Goal: Feedback & Contribution: Contribute content

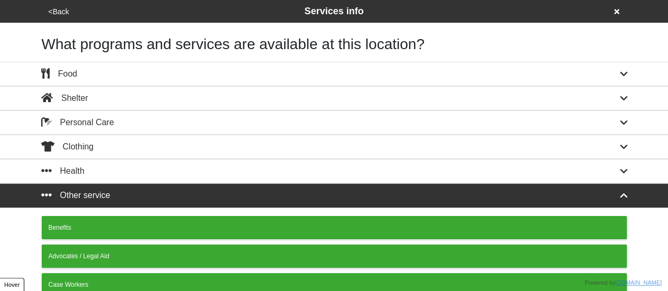
click at [57, 13] on button "<Back" at bounding box center [58, 12] width 27 height 12
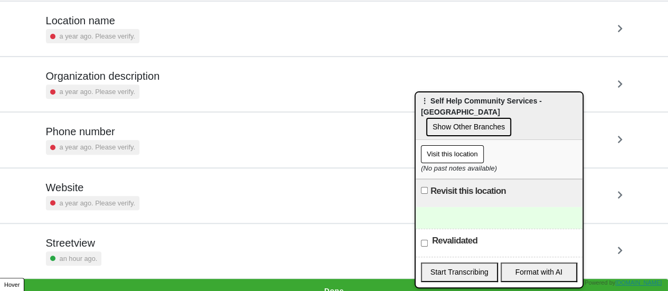
scroll to position [201, 0]
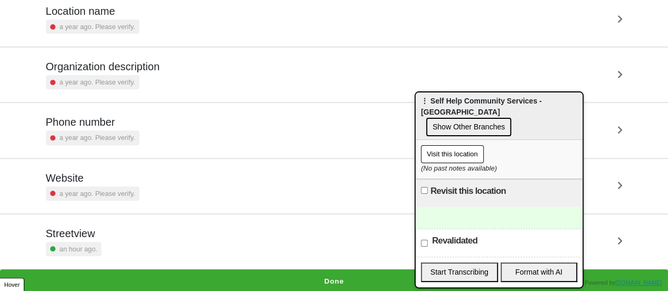
click at [113, 238] on div "Streetview an hour ago." at bounding box center [334, 241] width 577 height 29
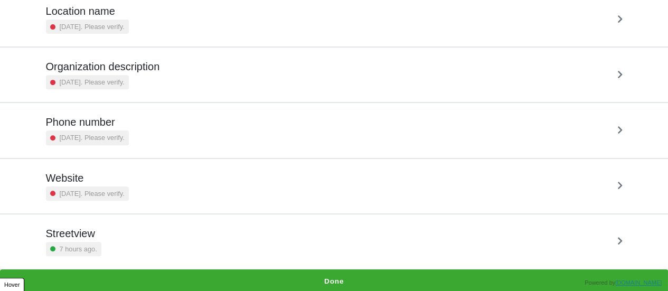
click at [102, 241] on div "Streetview 7 hours ago." at bounding box center [334, 241] width 577 height 29
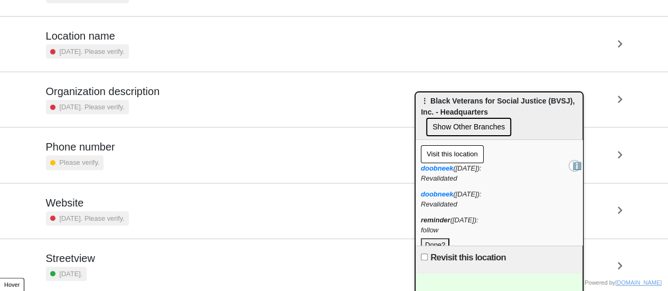
scroll to position [201, 0]
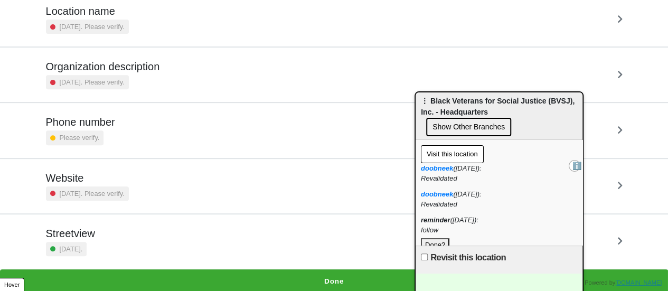
click at [437, 239] on button "Done?" at bounding box center [435, 245] width 29 height 14
click at [439, 240] on button "Done?" at bounding box center [435, 245] width 29 height 14
click at [438, 239] on button "Done?" at bounding box center [435, 245] width 29 height 14
click at [88, 234] on h5 "Streetview" at bounding box center [70, 233] width 49 height 13
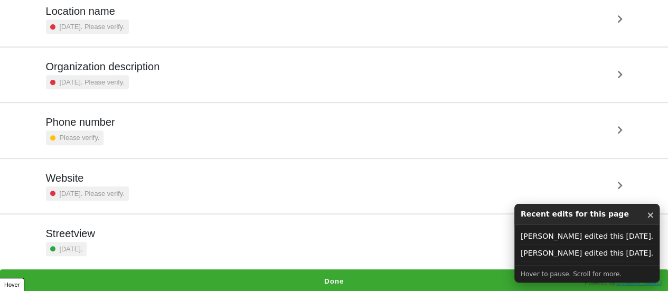
click at [122, 239] on div "Streetview 7 days ago." at bounding box center [334, 241] width 577 height 29
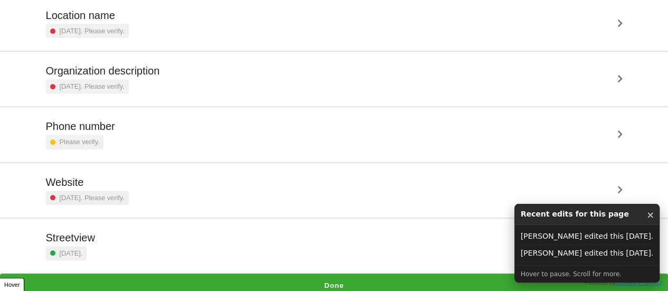
scroll to position [201, 0]
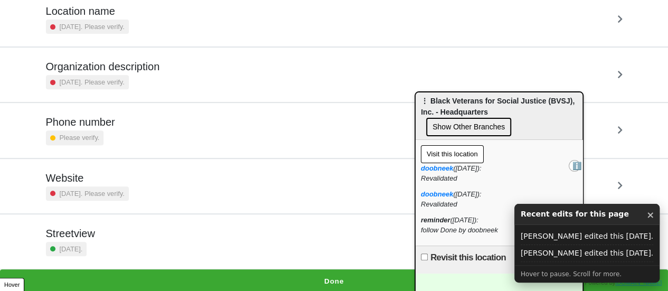
click at [166, 245] on div "Streetview [DATE]." at bounding box center [334, 241] width 577 height 29
click at [142, 244] on div "Streetview 7 days ago." at bounding box center [334, 241] width 577 height 29
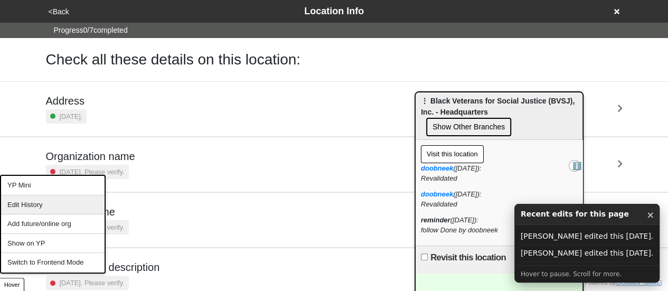
click at [40, 203] on div "Edit History" at bounding box center [53, 205] width 104 height 20
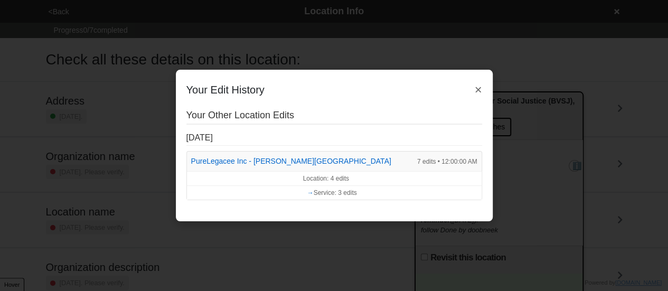
click at [517, 125] on div "Your Edit History × Your Other Location Edits [DATE] PureLegacee Inc - [PERSON_…" at bounding box center [334, 145] width 668 height 291
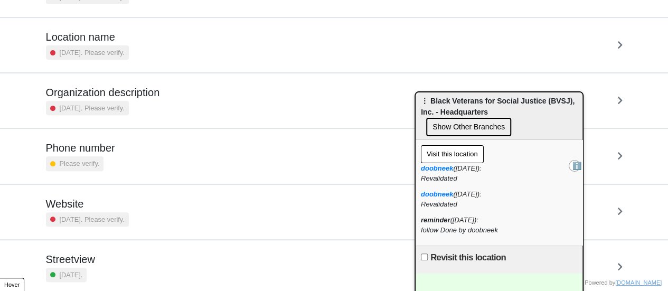
scroll to position [201, 0]
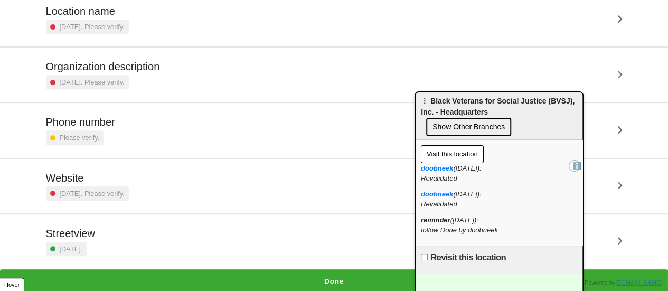
click at [108, 242] on div "Streetview [DATE]." at bounding box center [334, 241] width 577 height 29
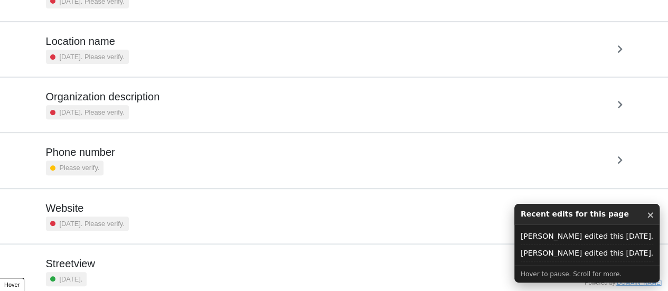
scroll to position [201, 0]
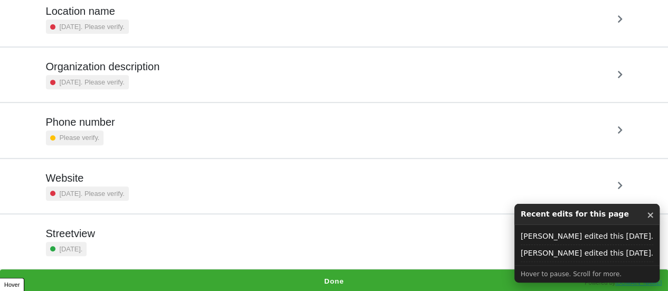
click at [72, 234] on h5 "Streetview" at bounding box center [70, 233] width 49 height 13
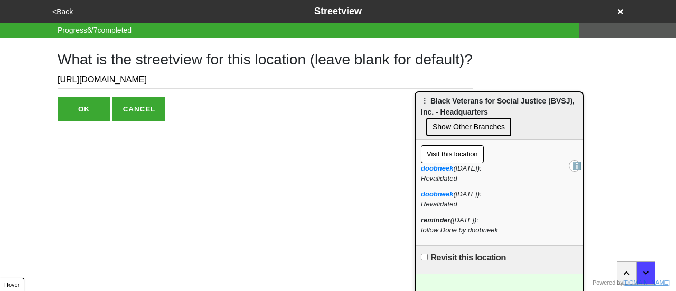
click at [63, 14] on button "<Back" at bounding box center [62, 12] width 27 height 12
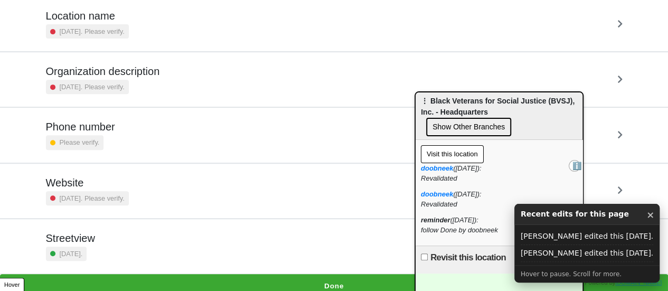
scroll to position [201, 0]
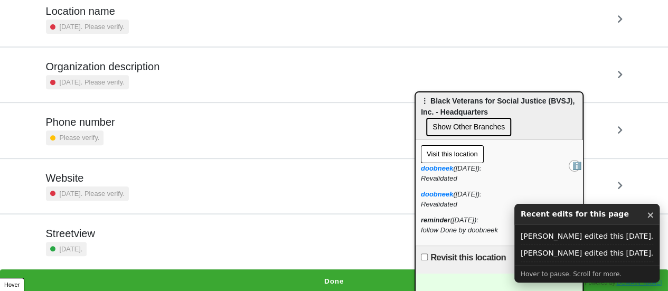
click at [81, 235] on body "<Back Location Info Progress 0 / 7 completed Check all these details on this lo…" at bounding box center [334, 46] width 668 height 494
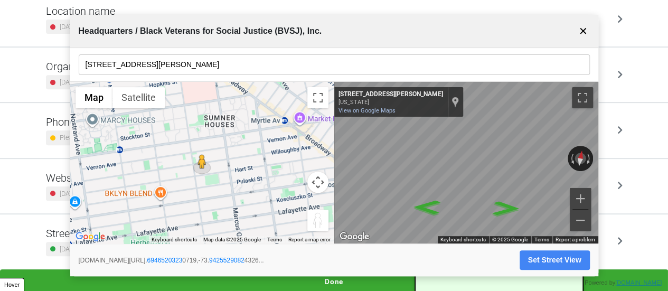
click at [583, 33] on button "✕" at bounding box center [583, 31] width 13 height 20
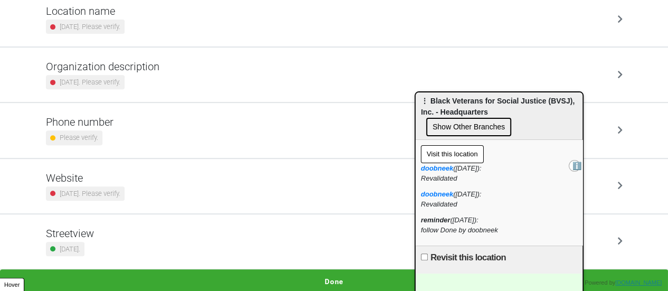
click at [107, 234] on div "Streetview 7 days ago." at bounding box center [334, 241] width 577 height 29
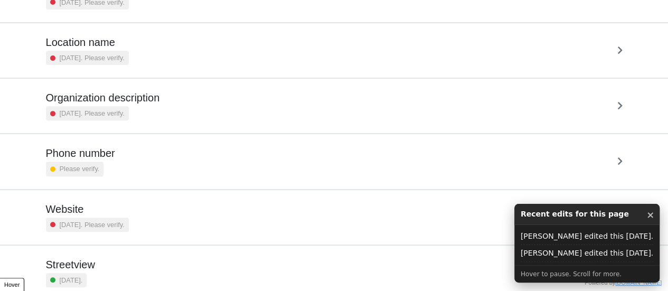
scroll to position [201, 0]
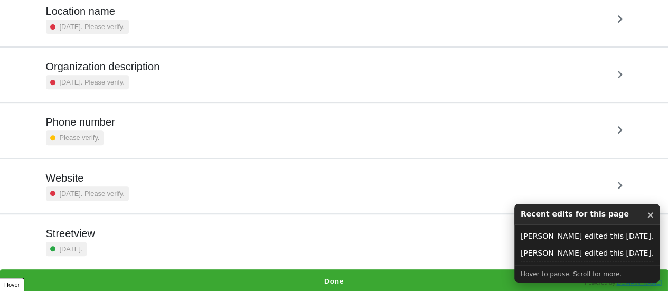
click at [133, 245] on div "Streetview 7 days ago." at bounding box center [334, 241] width 577 height 29
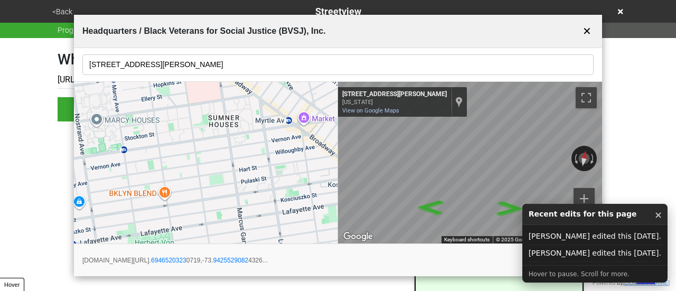
click at [66, 9] on button "<Back" at bounding box center [62, 12] width 26 height 12
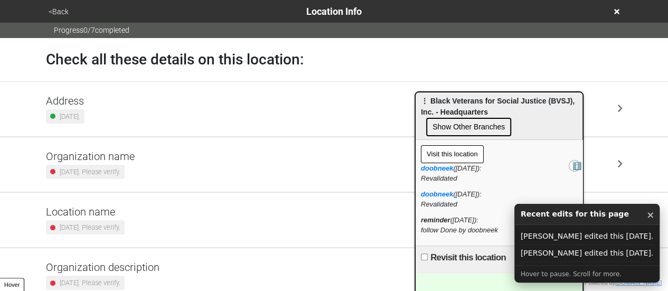
scroll to position [201, 0]
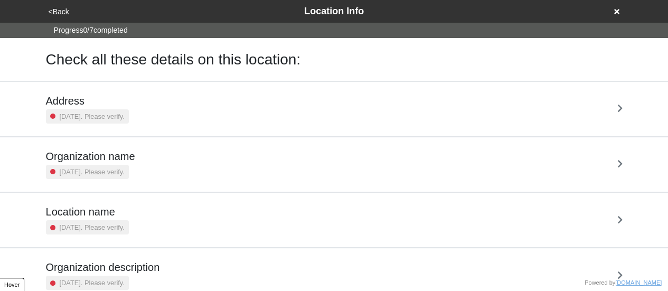
scroll to position [201, 0]
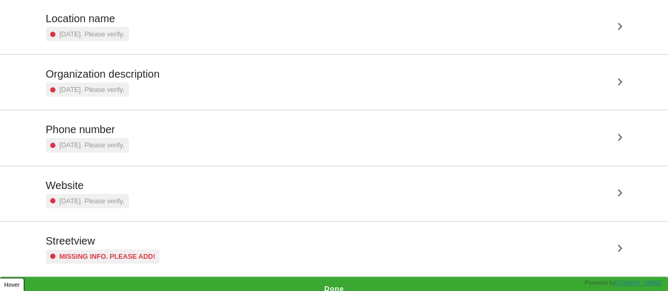
scroll to position [201, 0]
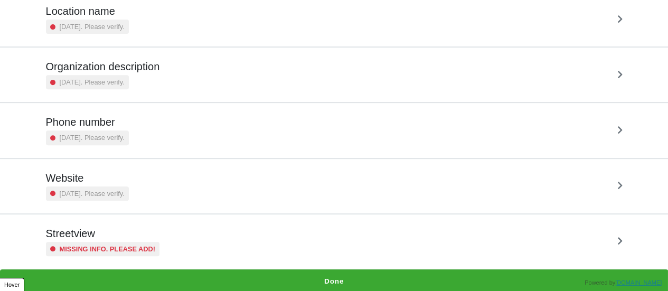
click at [153, 245] on div "Missing info. Please add!" at bounding box center [103, 249] width 114 height 14
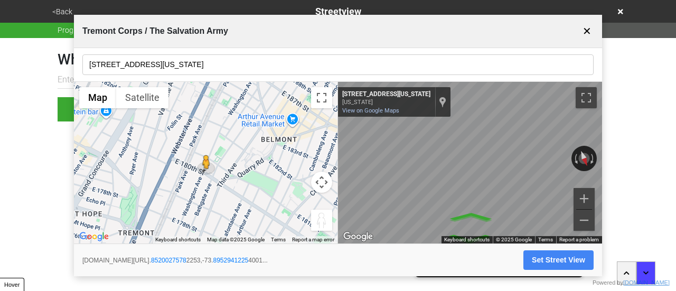
click at [178, 73] on input "2121 Washington Ave" at bounding box center [337, 64] width 511 height 21
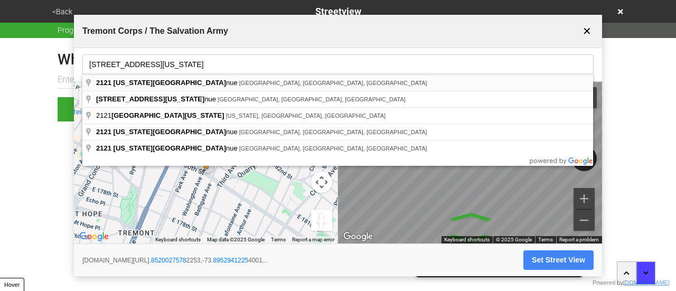
type input "2121 Washington Avenue, The Bronx, NY, USA"
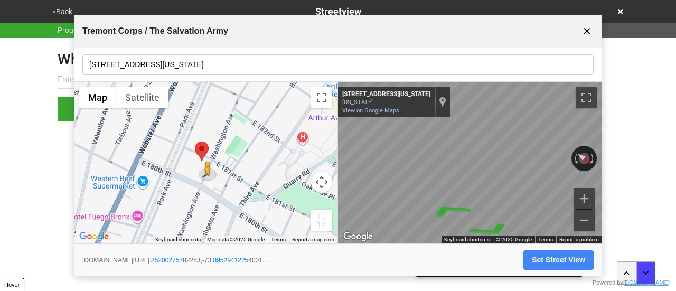
click at [189, 154] on div "← Move left → Move right ↑ Move up ↓ Move down + Zoom in - Zoom out Home Jump l…" at bounding box center [338, 163] width 528 height 162
click at [284, 153] on div "← Move left → Move right ↑ Move up ↓ Move down + Zoom in - Zoom out Home Jump l…" at bounding box center [338, 163] width 528 height 162
click at [241, 152] on div "← Move left → Move right ↑ Move up ↓ Move down + Zoom in - Zoom out Home Jump l…" at bounding box center [338, 163] width 528 height 162
click at [318, 141] on div "← Move left → Move right ↑ Move up ↓ Move down + Zoom in - Zoom out Home Jump l…" at bounding box center [338, 163] width 528 height 162
click at [502, 208] on icon "Go Northeast, Washington Ave" at bounding box center [503, 210] width 74 height 23
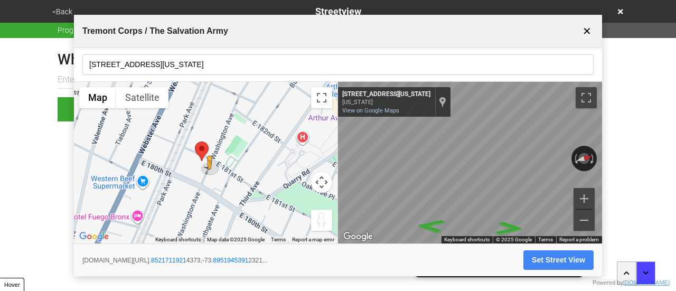
click at [536, 263] on button "Set Street View" at bounding box center [559, 260] width 70 height 20
type input "https://www.google.com/maps/@40.85217119214373,-73.89519453912321,3a,75y,286.34…"
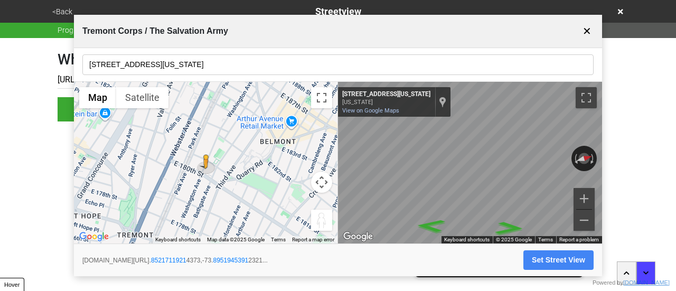
click at [66, 10] on button "<Back" at bounding box center [62, 12] width 26 height 12
click at [543, 258] on button "Set Street View" at bounding box center [559, 260] width 70 height 20
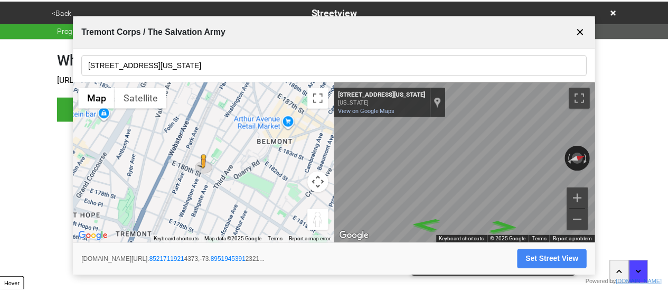
scroll to position [0, 306]
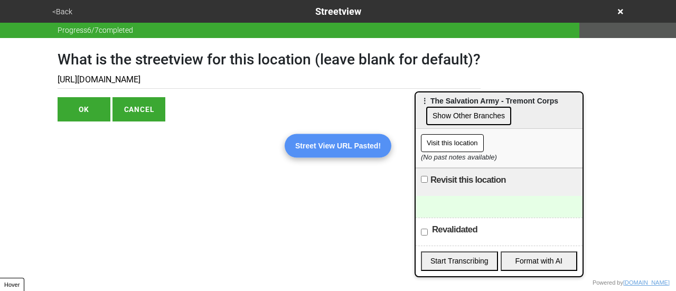
type input "https://www.google.com/maps/@40.85217119214373,-73.89519453912321,3a,75y,286.34…"
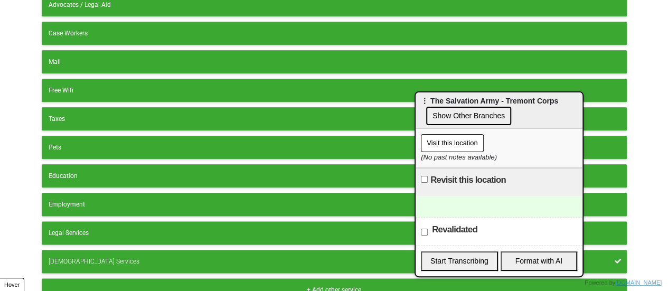
scroll to position [592, 0]
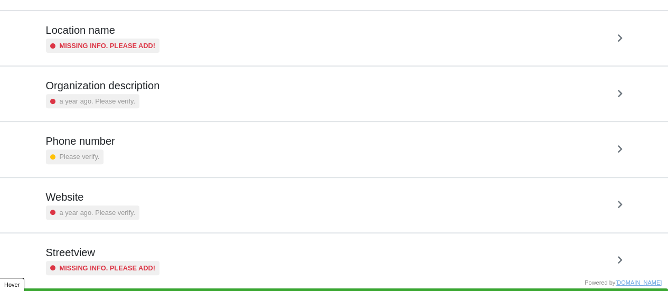
scroll to position [201, 0]
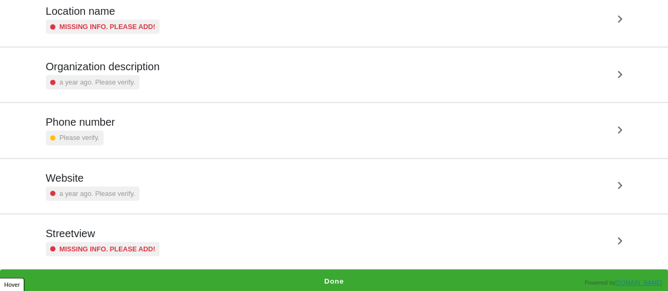
click at [101, 245] on small "Missing info. Please add!" at bounding box center [108, 249] width 96 height 10
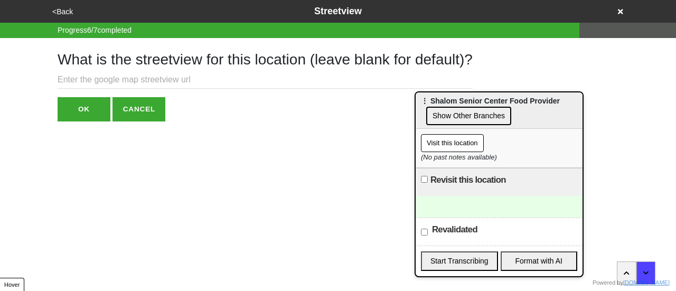
click at [123, 79] on input "text" at bounding box center [265, 79] width 415 height 17
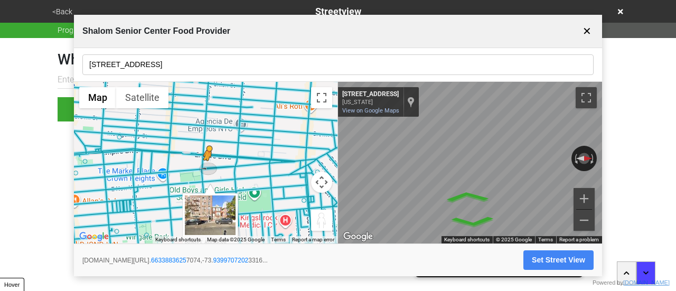
drag, startPoint x: 204, startPoint y: 162, endPoint x: 210, endPoint y: 171, distance: 10.0
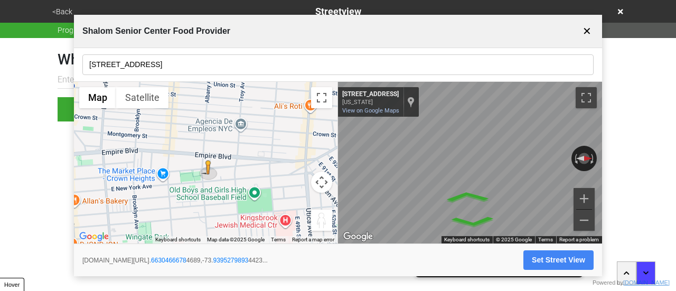
click at [171, 66] on input "483 Albany Avenue" at bounding box center [337, 64] width 511 height 21
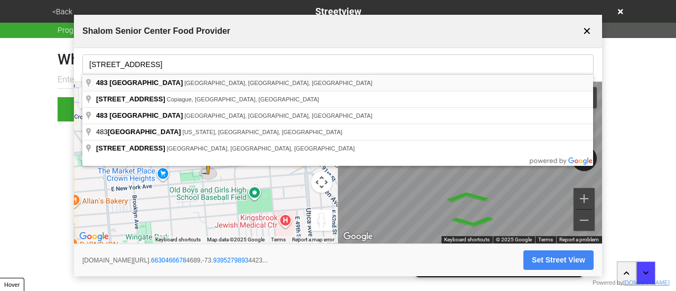
type input "483 Albany Avenue, Brooklyn, NY, USA"
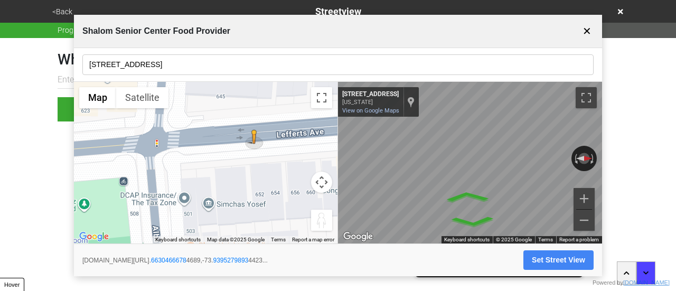
drag, startPoint x: 234, startPoint y: 151, endPoint x: 209, endPoint y: 227, distance: 79.4
click at [210, 226] on div "To activate drag with keyboard, press Alt + Enter. Once in keyboard drag state,…" at bounding box center [206, 163] width 264 height 162
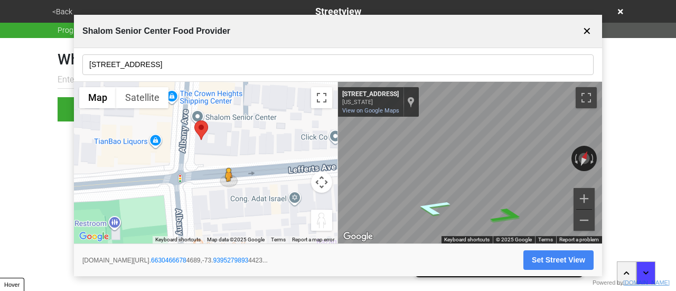
click at [435, 202] on icon "Go West, Lefferts Ave" at bounding box center [433, 206] width 66 height 23
click at [437, 203] on icon "Go West, Lefferts Ave" at bounding box center [433, 206] width 66 height 23
click at [431, 206] on icon "Go West, Lefferts Ave" at bounding box center [433, 206] width 66 height 23
click at [460, 164] on div "← Move left → Move right ↑ Move up ↓ Move down + Zoom in - Zoom out 644 Leffert…" at bounding box center [470, 163] width 264 height 162
click at [428, 231] on icon "Go West, Lefferts Ave" at bounding box center [433, 234] width 68 height 21
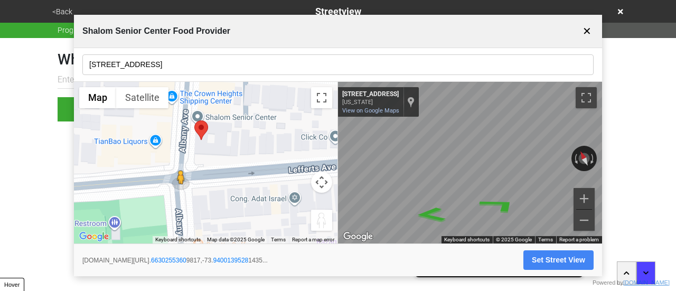
click at [479, 140] on div "Map" at bounding box center [470, 163] width 264 height 162
click at [552, 258] on button "Set Street View" at bounding box center [559, 260] width 70 height 20
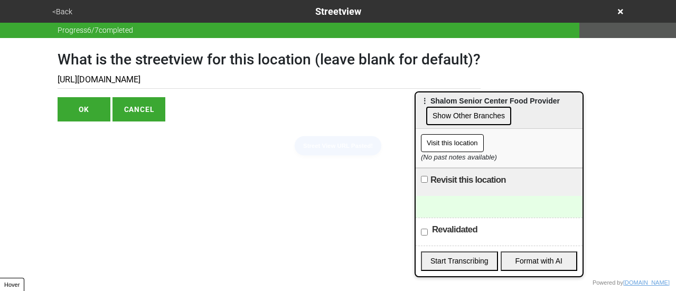
type input "https://www.google.com/maps/@40.66302553609817,-73.94001395281435,3a,75y,29.280…"
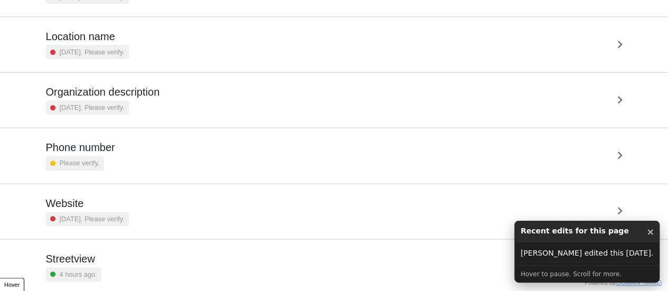
scroll to position [201, 0]
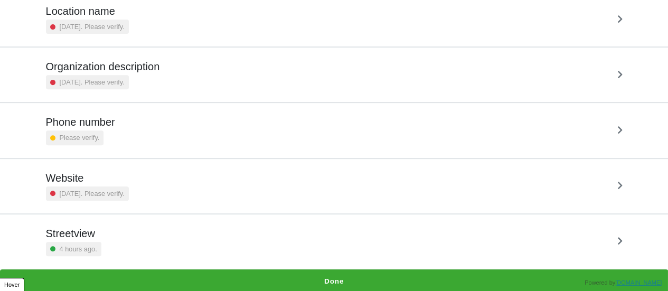
click at [374, 277] on button "Done" at bounding box center [334, 281] width 668 height 24
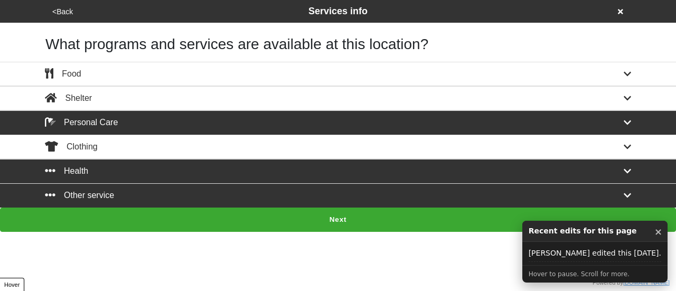
click at [315, 221] on button "Next" at bounding box center [338, 220] width 676 height 24
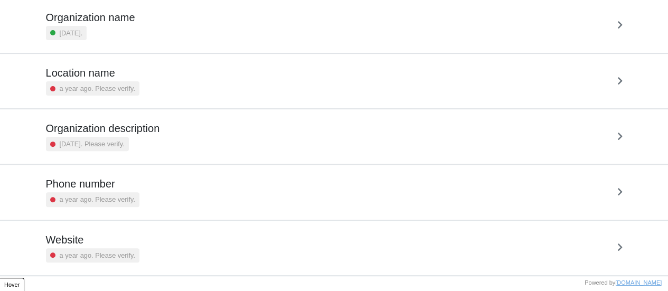
scroll to position [201, 0]
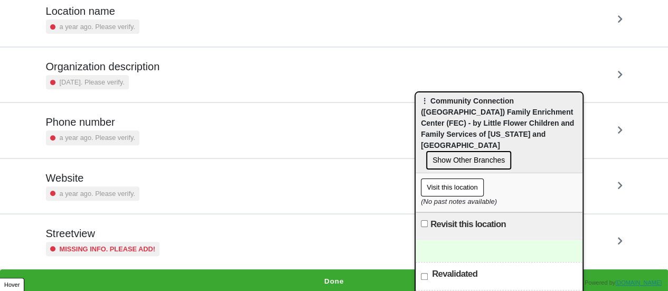
click at [115, 250] on small "Missing info. Please add!" at bounding box center [108, 249] width 96 height 10
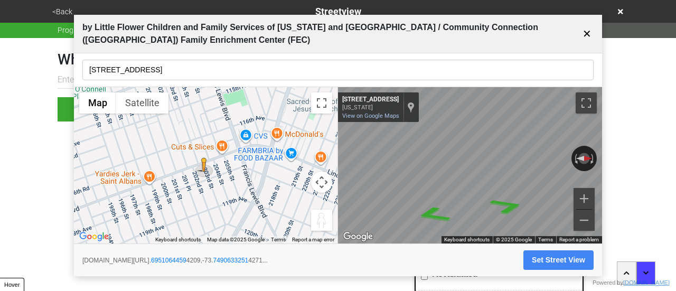
click at [162, 70] on input "[STREET_ADDRESS]" at bounding box center [337, 70] width 511 height 21
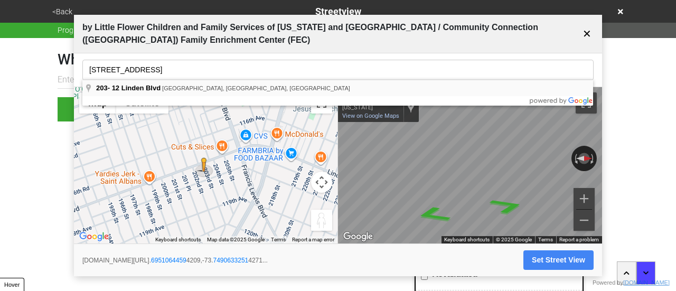
type input "[STREET_ADDRESS]"
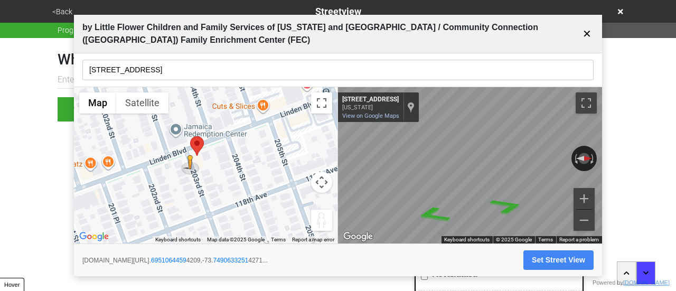
click at [263, 169] on div "← Move left → Move right ↑ Move up ↓ Move down + Zoom in - Zoom out Home Jump l…" at bounding box center [338, 165] width 528 height 157
click at [297, 152] on div "← Move left → Move right ↑ Move up ↓ Move down + Zoom in - Zoom out Home Jump l…" at bounding box center [338, 165] width 528 height 157
click at [318, 133] on div "← Move left → Move right ↑ Move up ↓ Move down + Zoom in - Zoom out Home Jump l…" at bounding box center [338, 165] width 528 height 157
click at [544, 259] on button "Set Street View" at bounding box center [559, 260] width 70 height 20
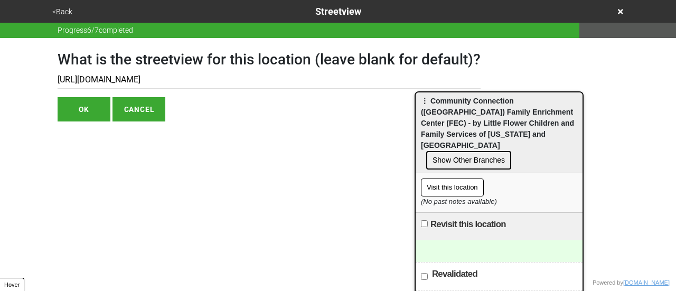
type input "https://www.google.com/maps/@40.69510644594209,-73.74906332514271,3a,75y,71.482…"
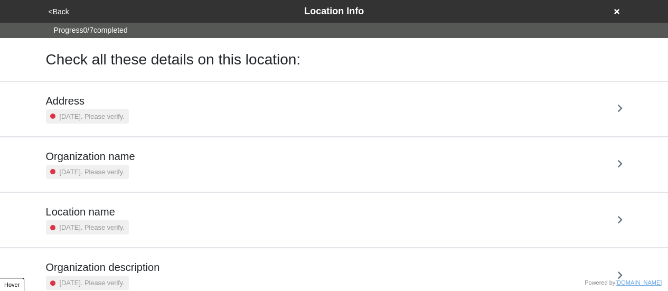
scroll to position [201, 0]
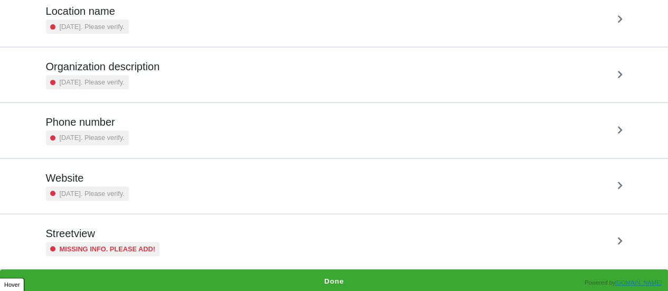
click at [125, 242] on div "Missing info. Please add!" at bounding box center [103, 249] width 114 height 14
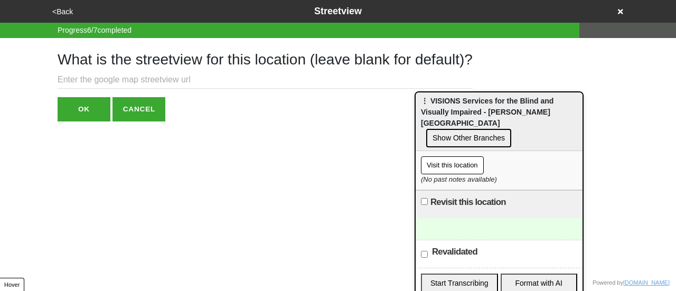
click at [303, 85] on input "text" at bounding box center [265, 79] width 415 height 17
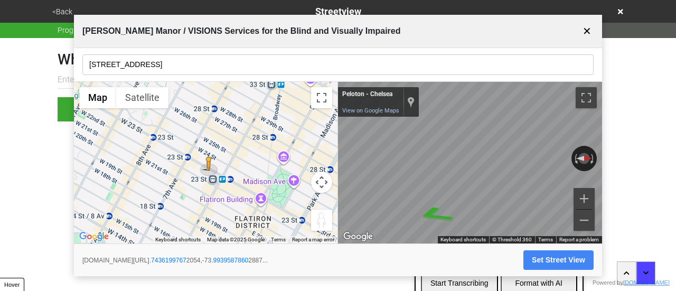
click at [166, 67] on input "[STREET_ADDRESS]" at bounding box center [337, 64] width 511 height 21
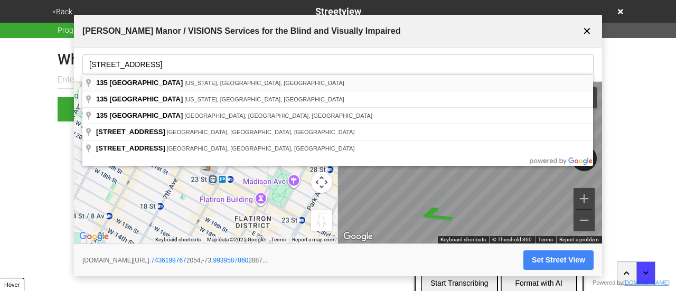
type input "[STREET_ADDRESS][US_STATE]"
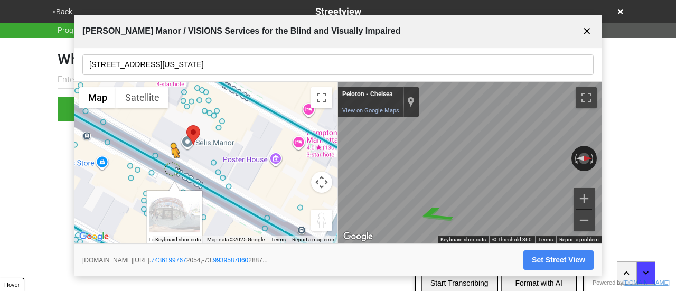
drag, startPoint x: 216, startPoint y: 165, endPoint x: 178, endPoint y: 167, distance: 38.1
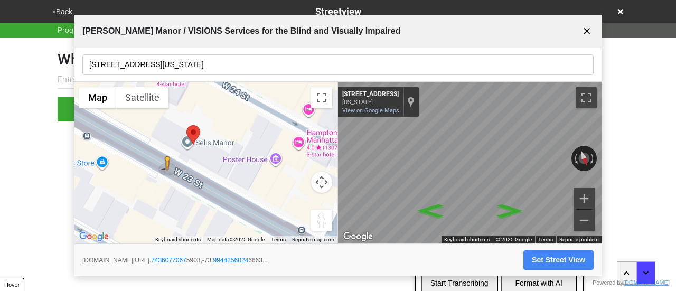
click at [615, 162] on html "<Back Streetview Progress 6 / 7 completed What is the streetview for this locat…" at bounding box center [338, 82] width 676 height 164
click at [621, 155] on html "<Back Streetview Progress 6 / 7 completed What is the streetview for this locat…" at bounding box center [338, 82] width 676 height 164
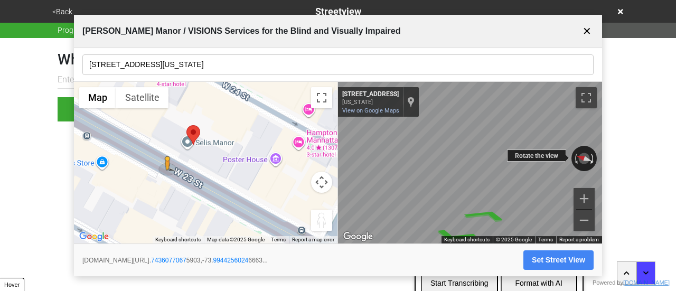
click at [612, 164] on html "<Back Streetview Progress 6 / 7 completed What is the streetview for this locat…" at bounding box center [338, 82] width 676 height 164
click at [534, 155] on div "← Move left → Move right ↑ Move up ↓ Move down + Zoom in - Zoom out 144 W 23 St…" at bounding box center [470, 163] width 264 height 162
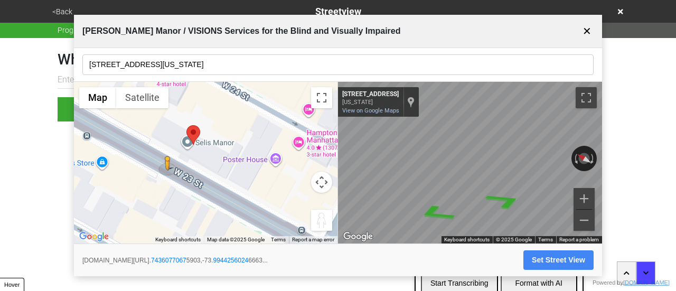
click at [548, 255] on button "Set Street View" at bounding box center [559, 260] width 70 height 20
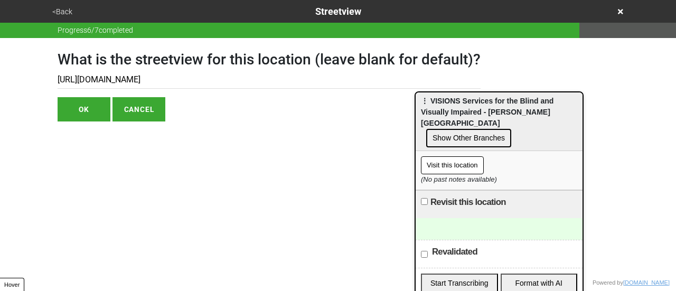
type input "https://www.google.com/maps/@40.74360770675903,-73.99442560246663,3a,75y,58.179…"
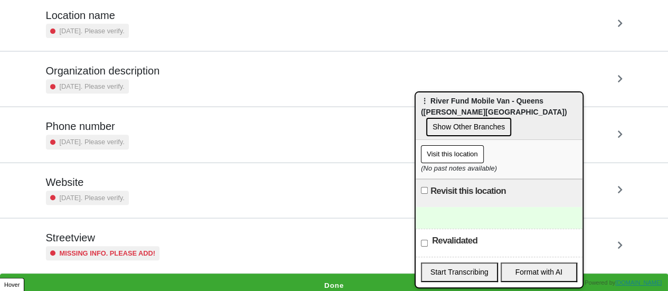
scroll to position [201, 0]
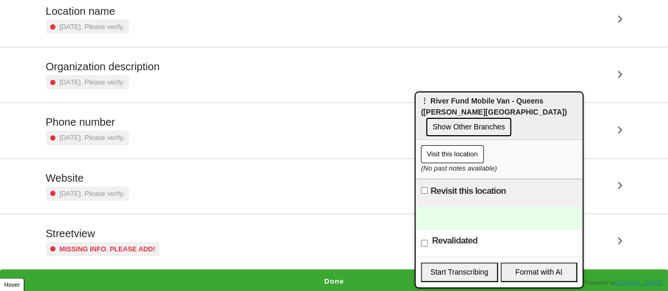
click at [139, 242] on div "Missing info. Please add!" at bounding box center [103, 249] width 114 height 14
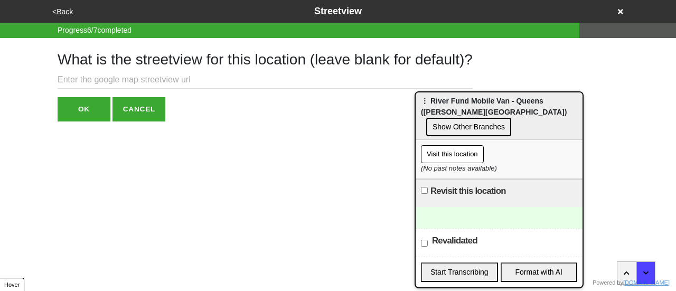
click at [162, 76] on input "text" at bounding box center [265, 79] width 415 height 17
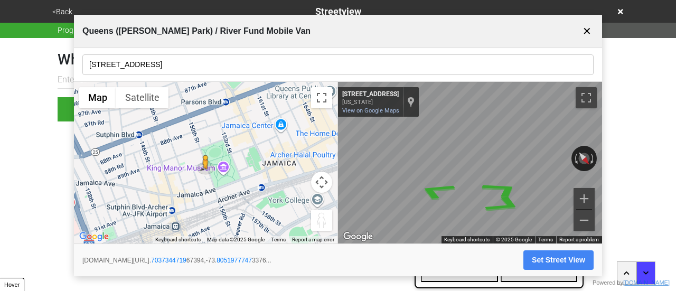
click at [547, 257] on button "Set Street View" at bounding box center [559, 260] width 70 height 20
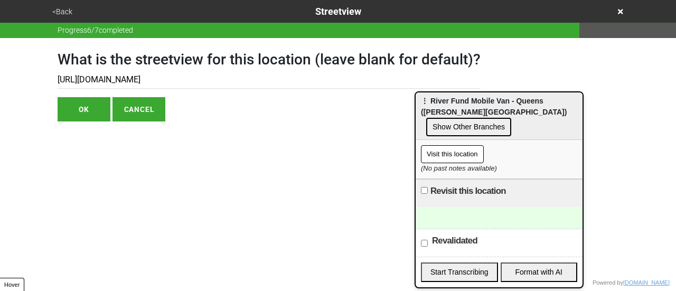
type input "https://www.google.com/maps/@40.703734471967394,-73.80519777473376,3a,75y,219.8…"
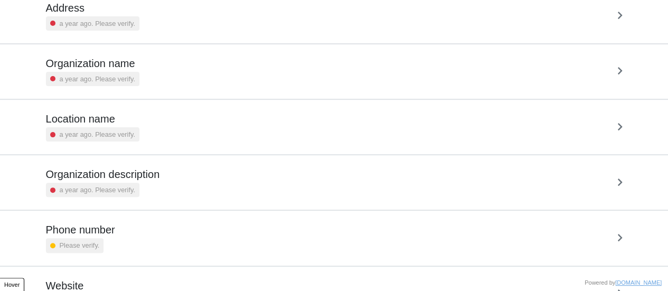
scroll to position [201, 0]
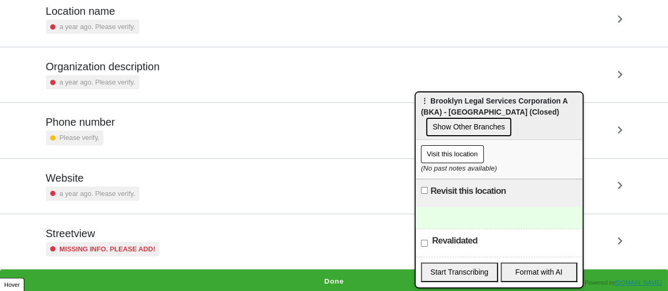
click at [160, 223] on div "Streetview Missing info. Please add!" at bounding box center [334, 241] width 602 height 54
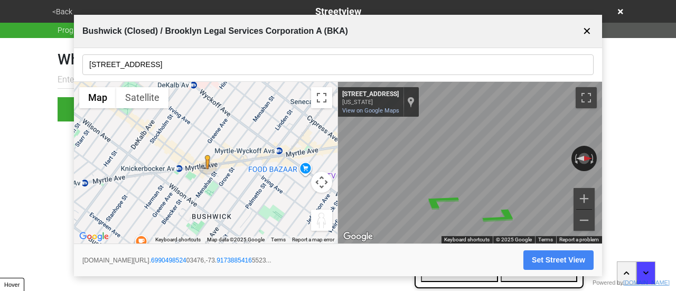
click at [186, 74] on input "1455 Myrtle Ave" at bounding box center [337, 64] width 511 height 21
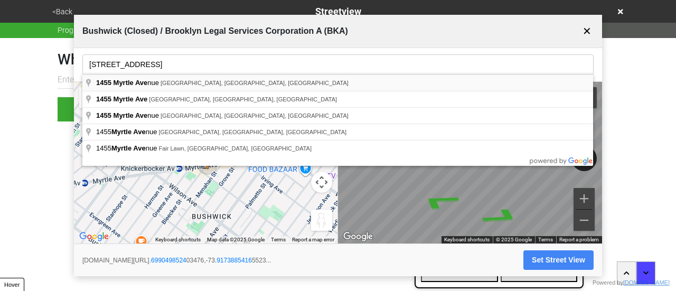
type input "1455 Myrtle Avenue, Brooklyn, NY, USA"
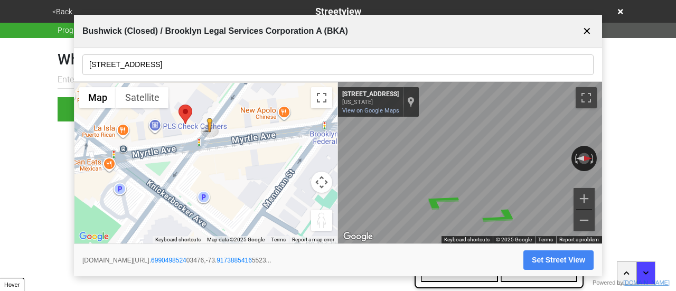
drag, startPoint x: 200, startPoint y: 158, endPoint x: 262, endPoint y: 201, distance: 75.9
click at [266, 206] on div "To activate drag with keyboard, press Alt + Enter. Once in keyboard drag state,…" at bounding box center [206, 163] width 264 height 162
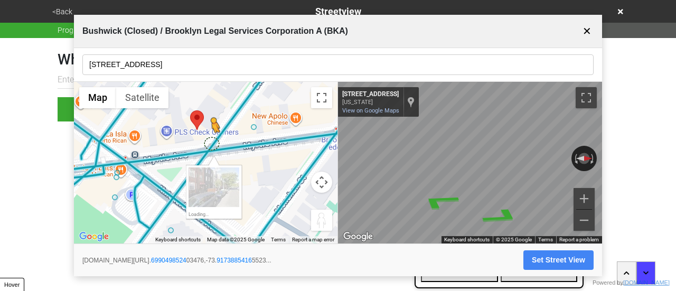
drag, startPoint x: 219, startPoint y: 129, endPoint x: 208, endPoint y: 139, distance: 15.0
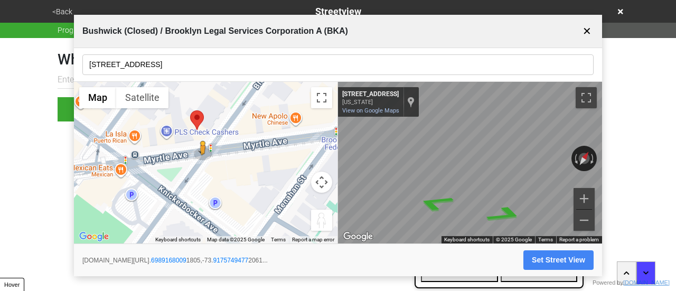
click at [260, 167] on div "← Move left → Move right ↑ Move up ↓ Move down + Zoom in - Zoom out Home Jump l…" at bounding box center [338, 163] width 528 height 162
click at [553, 262] on button "Set Street View" at bounding box center [559, 260] width 70 height 20
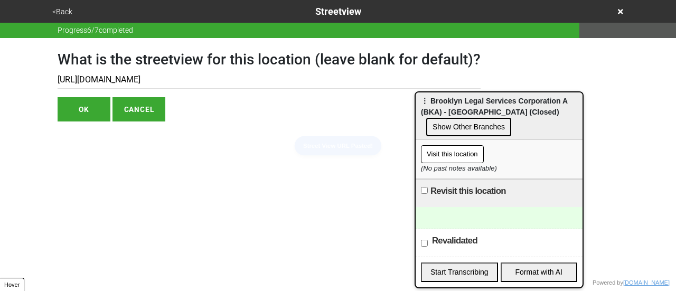
type input "https://www.google.com/maps/@40.69891680091805,-73.91757494772061,3a,75y,351.02…"
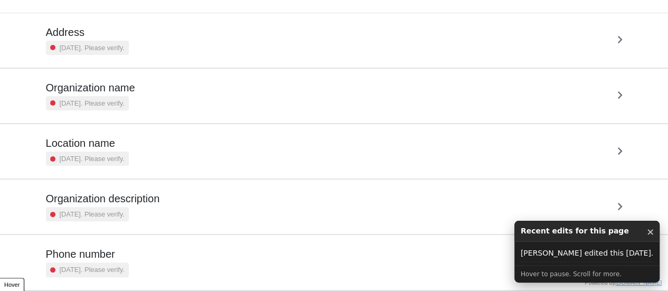
scroll to position [201, 0]
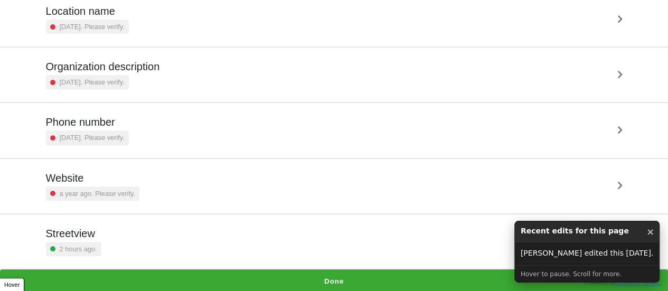
click at [149, 249] on div "Streetview 2 hours ago." at bounding box center [334, 241] width 577 height 29
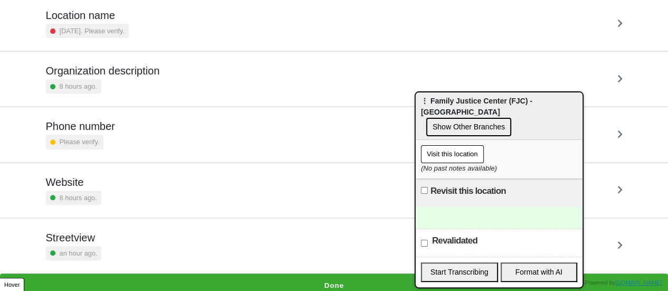
scroll to position [201, 0]
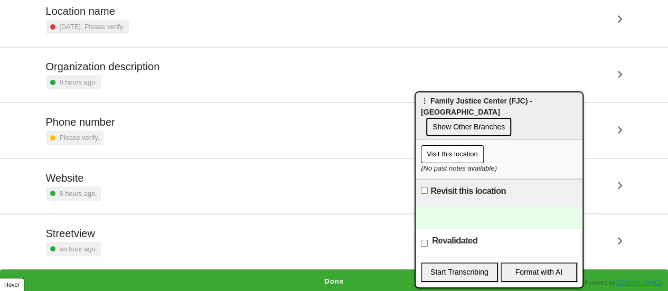
click at [164, 230] on div "Streetview an hour ago." at bounding box center [334, 241] width 577 height 29
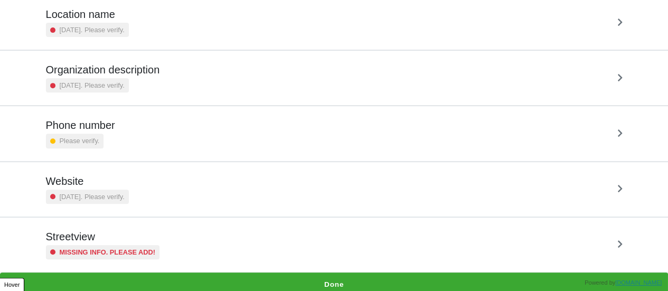
scroll to position [201, 0]
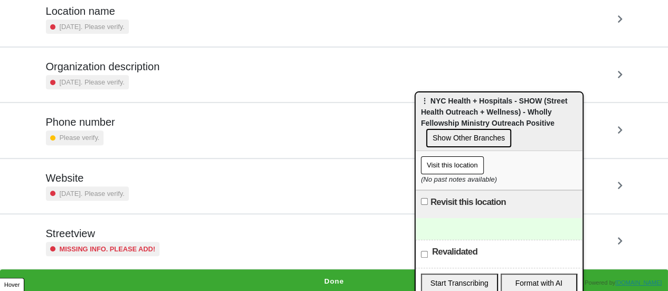
click at [224, 231] on div "Streetview Missing info. Please add!" at bounding box center [334, 241] width 577 height 29
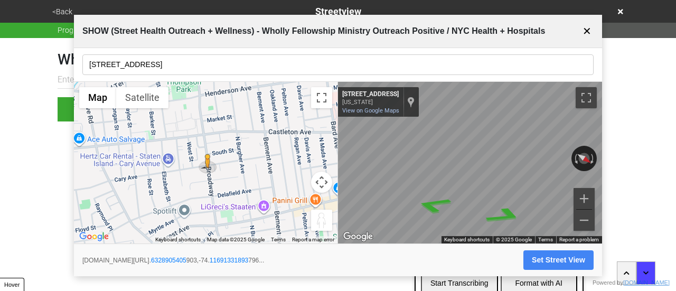
click at [552, 258] on button "Set Street View" at bounding box center [559, 260] width 70 height 20
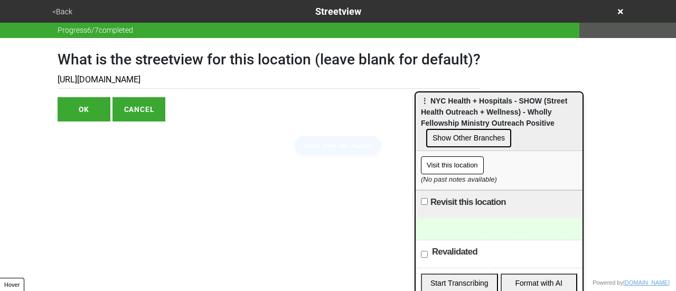
type input "[URL][DOMAIN_NAME]"
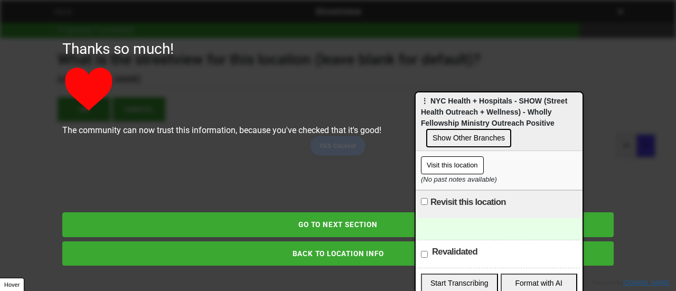
click at [61, 17] on div "Thanks so much! The community can now trust this information, because you've ch…" at bounding box center [338, 145] width 602 height 291
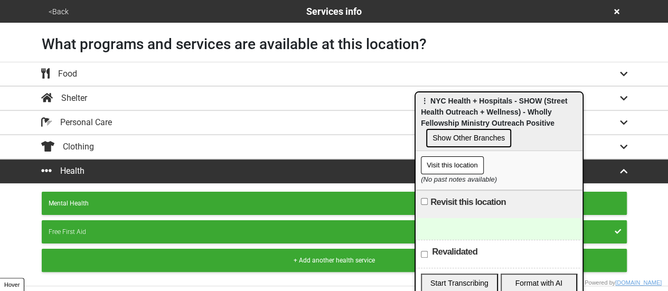
click at [229, 221] on button "Free First Aid" at bounding box center [334, 231] width 585 height 23
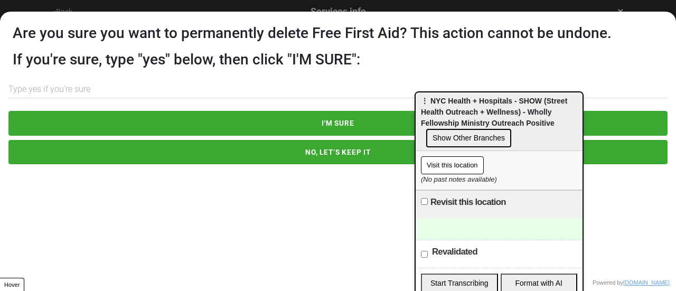
click at [360, 155] on button "NO, LET’S KEEP IT" at bounding box center [337, 152] width 659 height 24
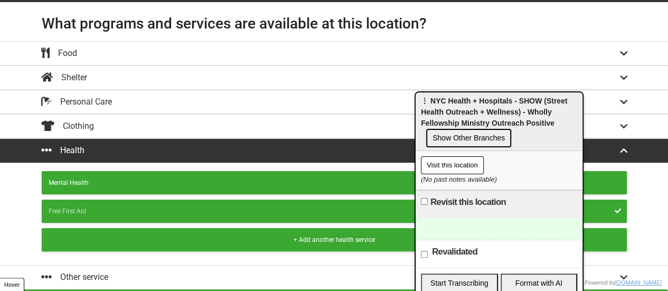
scroll to position [40, 0]
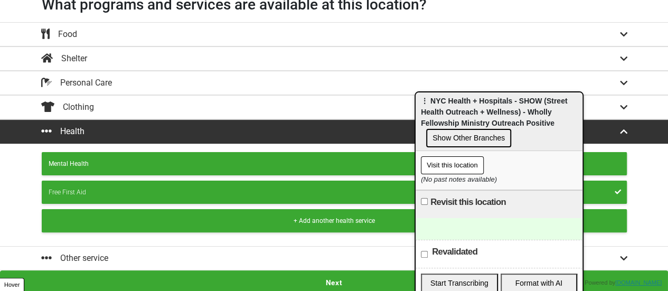
click at [311, 286] on button "Next" at bounding box center [334, 282] width 668 height 24
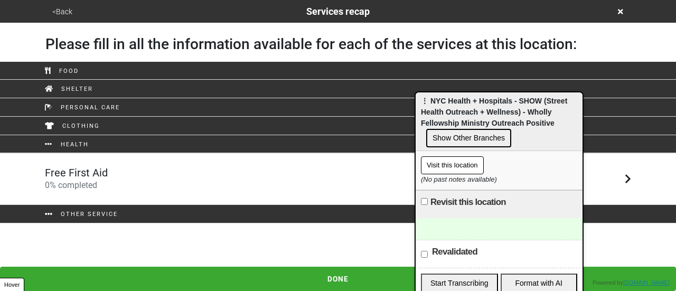
click at [213, 171] on div "Free First Aid 0 % completed" at bounding box center [338, 178] width 602 height 25
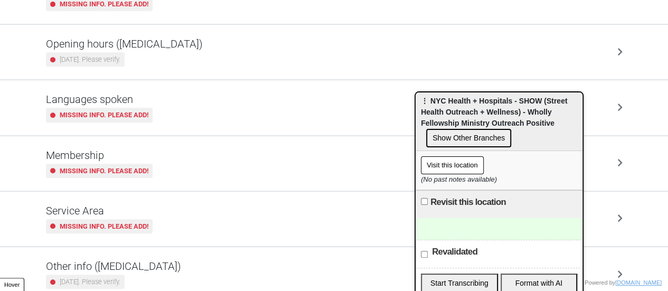
scroll to position [256, 0]
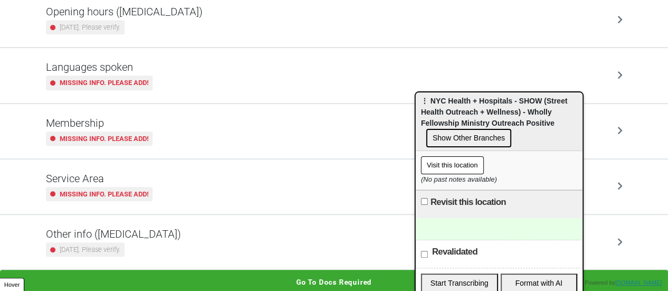
click at [78, 229] on h5 "Other info (coronavirus)" at bounding box center [113, 234] width 135 height 13
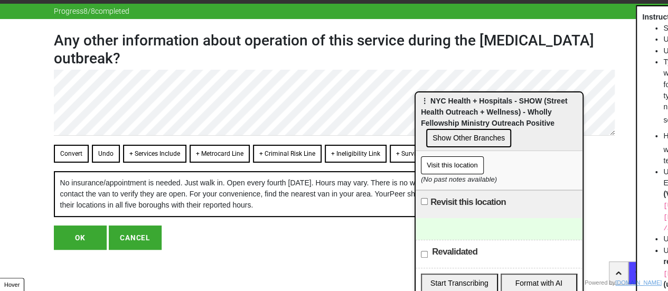
scroll to position [30, 0]
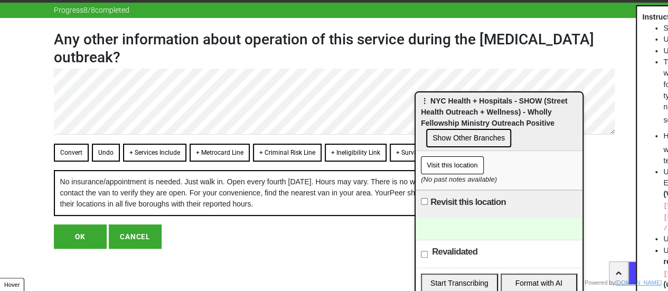
click at [80, 236] on button "OK" at bounding box center [80, 237] width 53 height 24
type textarea "x"
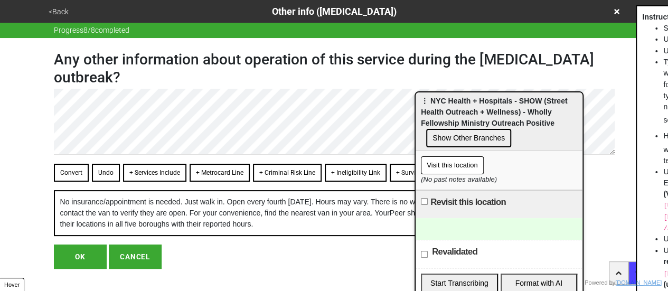
click at [80, 259] on button "OK" at bounding box center [80, 257] width 53 height 24
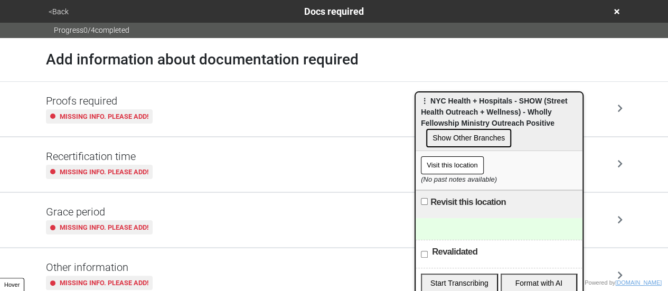
click at [64, 16] on button "<Back" at bounding box center [58, 12] width 26 height 12
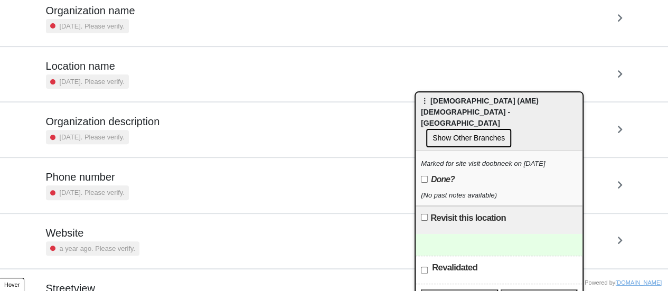
scroll to position [201, 0]
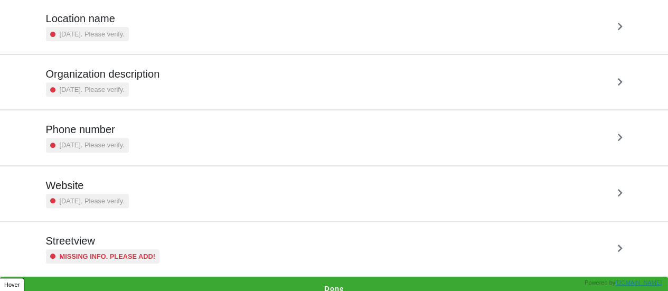
scroll to position [201, 0]
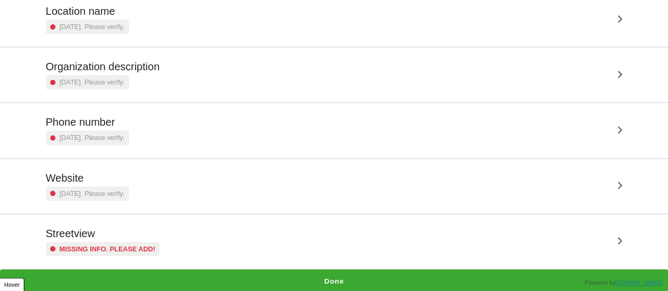
click at [113, 232] on h5 "Streetview" at bounding box center [103, 233] width 114 height 13
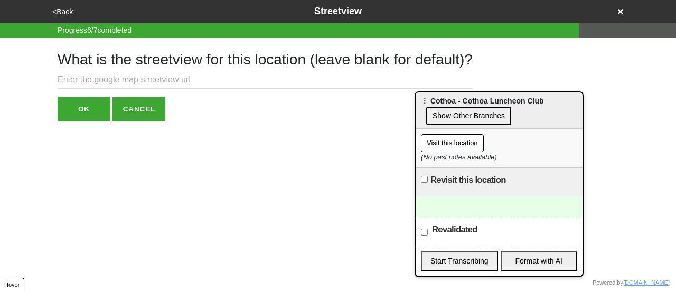
click at [161, 77] on input "text" at bounding box center [265, 79] width 415 height 17
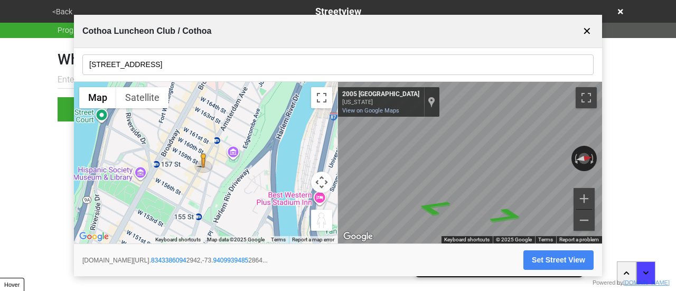
click at [282, 198] on div "← Move left → Move right ↑ Move up ↓ Move down + Zoom in - Zoom out Home Jump l…" at bounding box center [338, 163] width 528 height 162
click at [167, 71] on input "[STREET_ADDRESS]" at bounding box center [337, 64] width 511 height 21
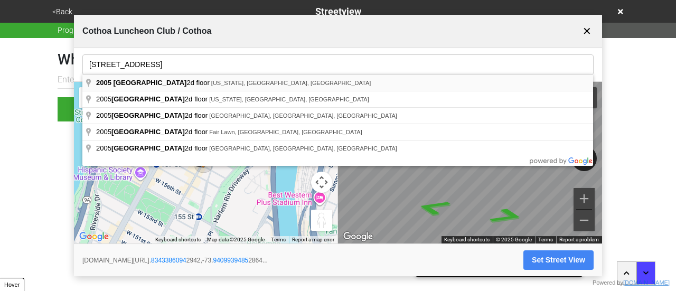
type input "[STREET_ADDRESS][US_STATE]"
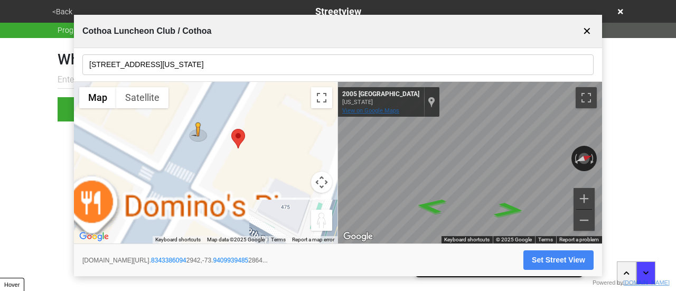
click at [390, 108] on div "← Move left → Move right ↑ Move up ↓ Move down + Zoom in - Zoom out [STREET_ADD…" at bounding box center [470, 163] width 264 height 162
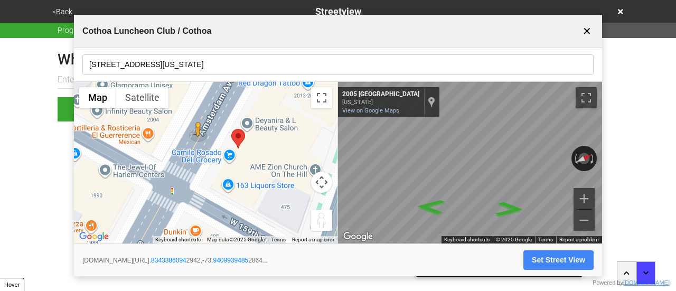
click at [289, 110] on div "← Move left → Move right ↑ Move up ↓ Move down + Zoom in - Zoom out Home Jump l…" at bounding box center [338, 163] width 528 height 162
click at [260, 115] on div "← Move left → Move right ↑ Move up ↓ Move down + Zoom in - Zoom out Home Jump l…" at bounding box center [338, 163] width 528 height 162
click at [291, 105] on div "← Move left → Move right ↑ Move up ↓ Move down + Zoom in - Zoom out Home Jump l…" at bounding box center [338, 163] width 528 height 162
click at [305, 104] on div "← Move left → Move right ↑ Move up ↓ Move down + Zoom in - Zoom out Home Jump l…" at bounding box center [338, 163] width 528 height 162
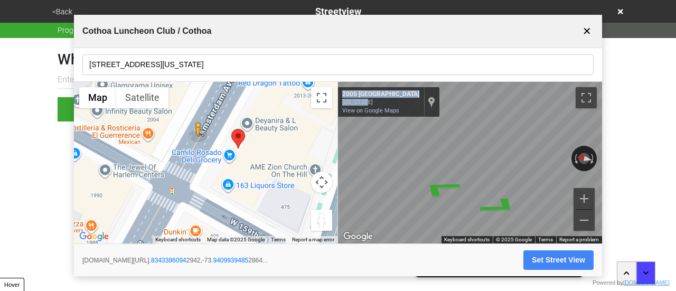
drag, startPoint x: 419, startPoint y: 110, endPoint x: 243, endPoint y: 107, distance: 176.5
click at [243, 107] on div "← Move left → Move right ↑ Move up ↓ Move down + Zoom in - Zoom out Home Jump l…" at bounding box center [338, 163] width 528 height 162
click at [296, 124] on div "← Move left → Move right ↑ Move up ↓ Move down + Zoom in - Zoom out Home Jump l…" at bounding box center [338, 163] width 528 height 162
drag, startPoint x: 520, startPoint y: 162, endPoint x: 333, endPoint y: 138, distance: 188.5
click at [329, 138] on div "← Move left → Move right ↑ Move up ↓ Move down + Zoom in - Zoom out Home Jump l…" at bounding box center [338, 163] width 528 height 162
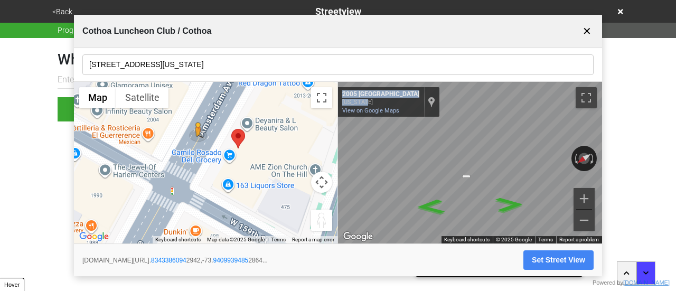
click at [566, 255] on button "Set Street View" at bounding box center [559, 260] width 70 height 20
type input "https://www.google.com/maps/@40.83433860942942,-73.94099394852864,3a,75y,123.77…"
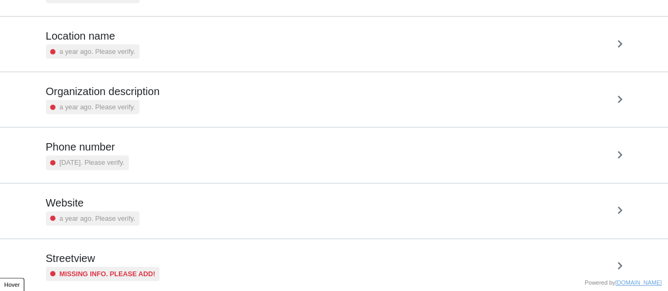
scroll to position [201, 0]
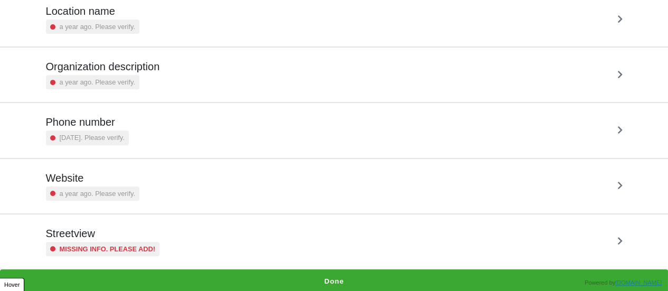
click at [166, 237] on div "Streetview Missing info. Please add!" at bounding box center [334, 241] width 577 height 29
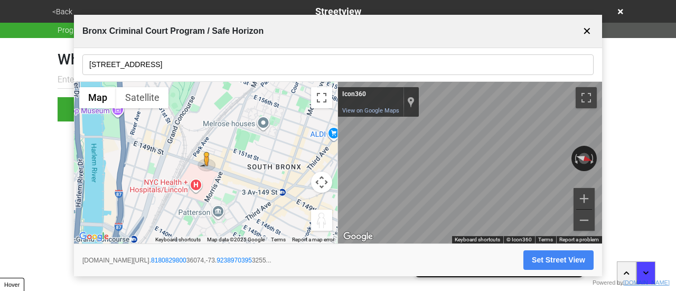
click at [173, 60] on input "[STREET_ADDRESS]" at bounding box center [337, 64] width 511 height 21
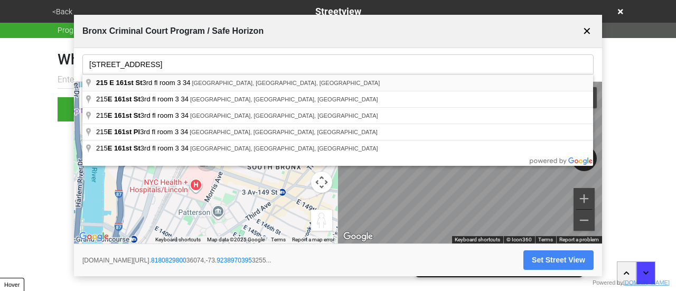
type input "215 E 161st St 3rd fl room 3 34, The Bronx, NY, USA"
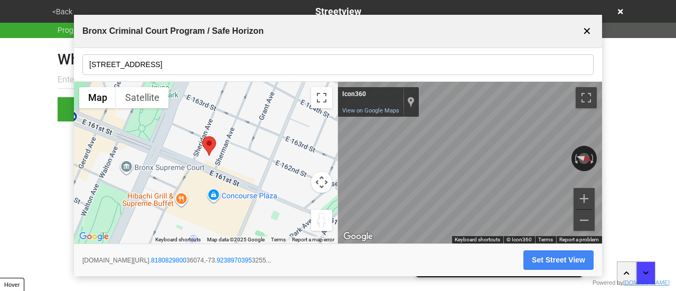
drag, startPoint x: 136, startPoint y: 61, endPoint x: 35, endPoint y: 60, distance: 101.4
click at [35, 60] on body "<Back Streetview Progress 6 / 7 completed What is the streetview for this locat…" at bounding box center [338, 61] width 676 height 122
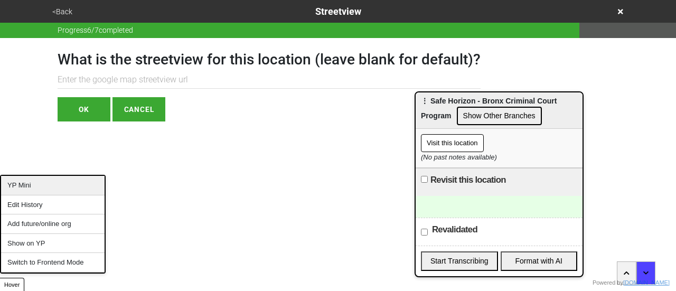
click at [50, 186] on div "YP Mini" at bounding box center [53, 186] width 104 height 20
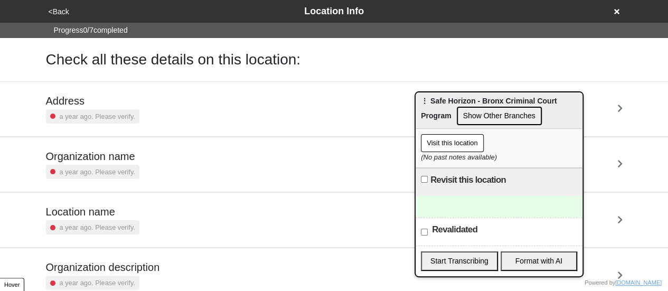
scroll to position [201, 0]
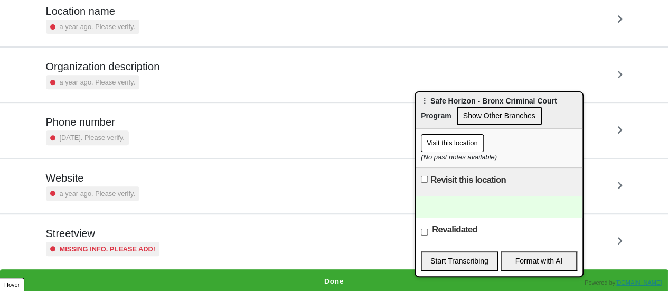
click at [162, 245] on div "Streetview Missing info. Please add!" at bounding box center [334, 241] width 577 height 29
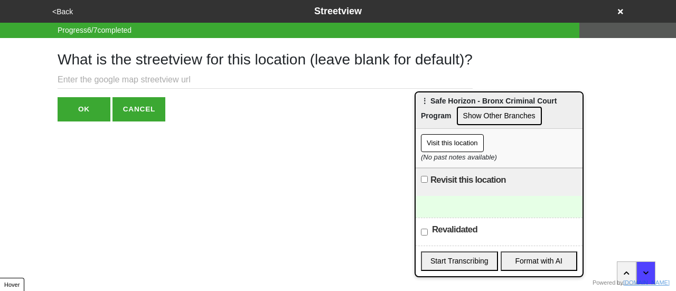
click at [145, 79] on input "text" at bounding box center [265, 79] width 415 height 17
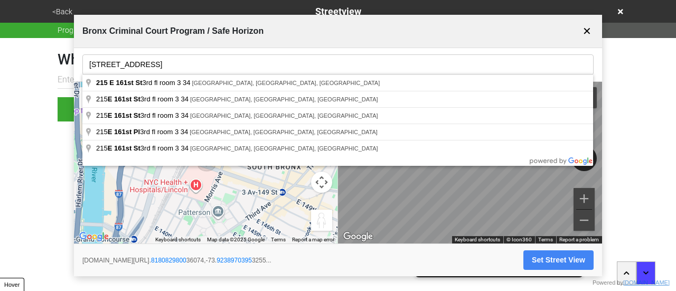
drag, startPoint x: 138, startPoint y: 62, endPoint x: 262, endPoint y: 70, distance: 123.8
click at [263, 70] on input "215 East 161 St, 3rd Fl, Room 3-34" at bounding box center [337, 64] width 511 height 21
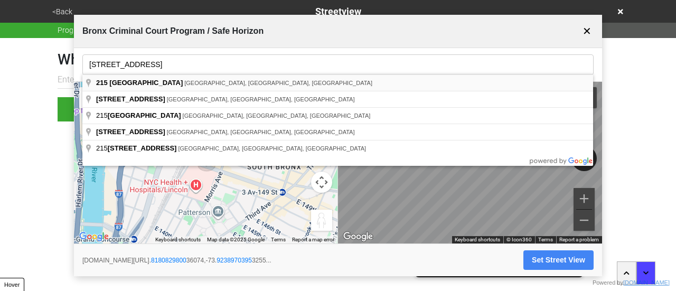
type input "215 East 161st Street, The Bronx, NY, USA"
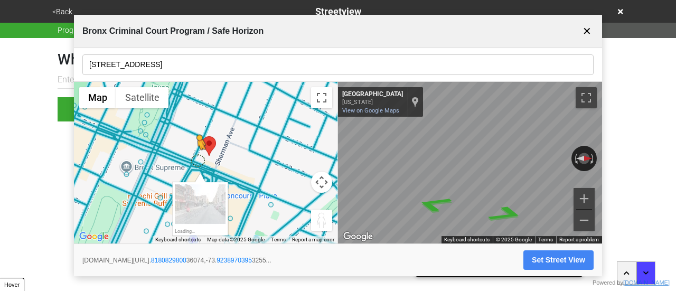
drag, startPoint x: 326, startPoint y: 223, endPoint x: 198, endPoint y: 159, distance: 144.1
click at [198, 159] on div "To activate drag with keyboard, press Alt + Enter. Once in keyboard drag state,…" at bounding box center [206, 163] width 264 height 162
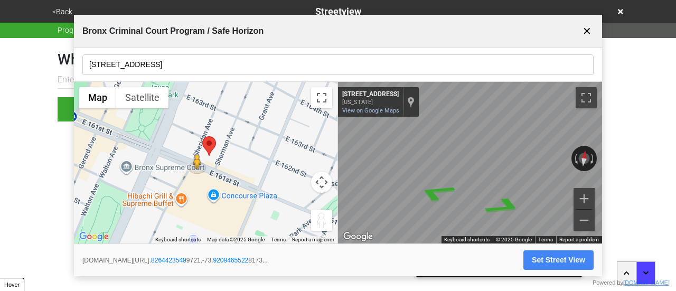
click at [252, 173] on div "← Move left → Move right ↑ Move up ↓ Move down + Zoom in - Zoom out Home Jump l…" at bounding box center [338, 163] width 528 height 162
click at [280, 170] on div "← Move left → Move right ↑ Move up ↓ Move down + Zoom in - Zoom out Home Jump l…" at bounding box center [338, 163] width 528 height 162
click at [558, 257] on button "Set Street View" at bounding box center [559, 260] width 70 height 20
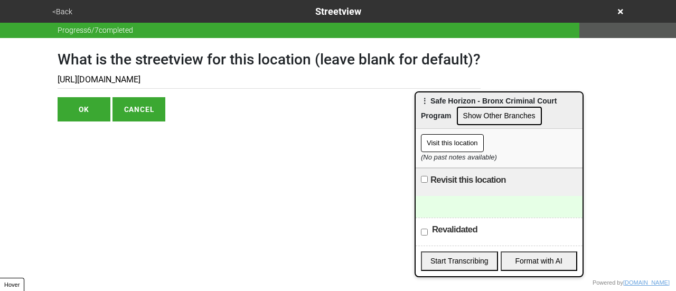
type input "https://www.google.com/maps/@40.82644235499721,-73.92094655228173,3a,75y,59.845…"
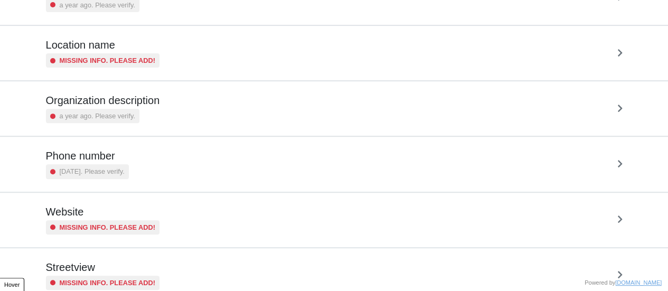
scroll to position [201, 0]
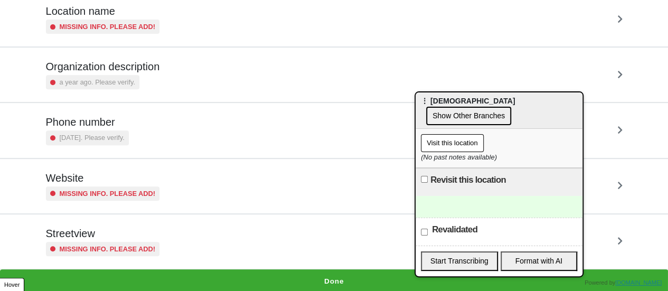
click at [160, 238] on div "Streetview Missing info. Please add!" at bounding box center [334, 241] width 577 height 29
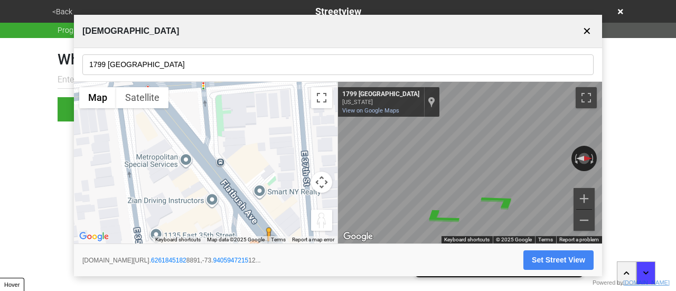
drag, startPoint x: 240, startPoint y: 185, endPoint x: 221, endPoint y: 161, distance: 31.0
click at [221, 161] on div "To activate drag with keyboard, press Alt + Enter. Once in keyboard drag state,…" at bounding box center [206, 163] width 264 height 162
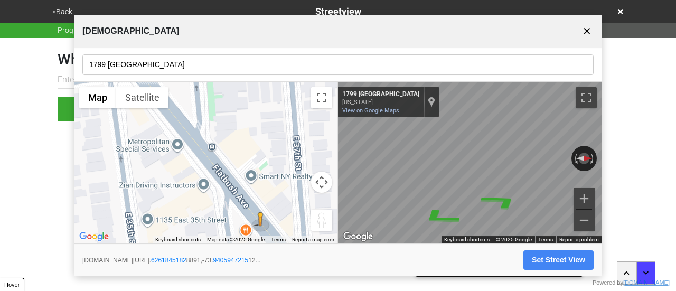
drag, startPoint x: 223, startPoint y: 162, endPoint x: 209, endPoint y: 134, distance: 31.7
click at [209, 134] on div "To activate drag with keyboard, press Alt + Enter. Once in keyboard drag state,…" at bounding box center [206, 163] width 264 height 162
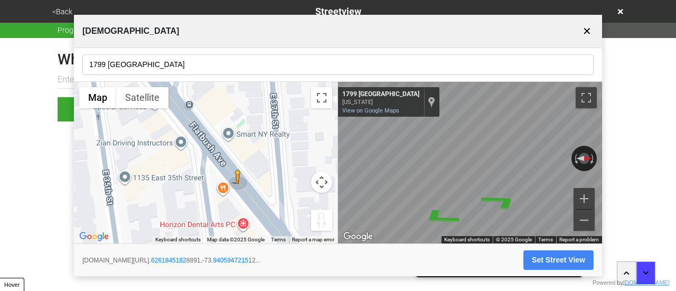
click at [165, 66] on input "1799 Flatbush Avenue" at bounding box center [337, 64] width 511 height 21
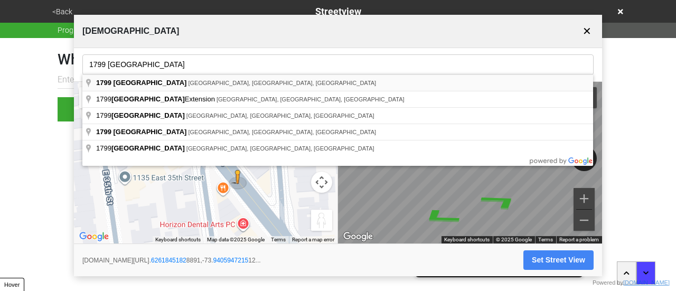
type input "1799 Flatbush Avenue, Brooklyn, NY, USA"
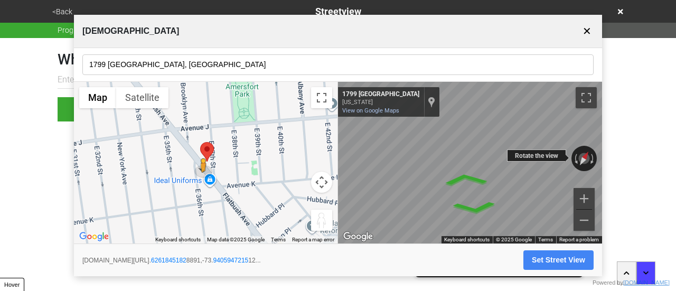
click at [410, 155] on div "← Move left → Move right ↑ Move up ↓ Move down + Zoom in - Zoom out 1799 Flatbu…" at bounding box center [470, 163] width 264 height 162
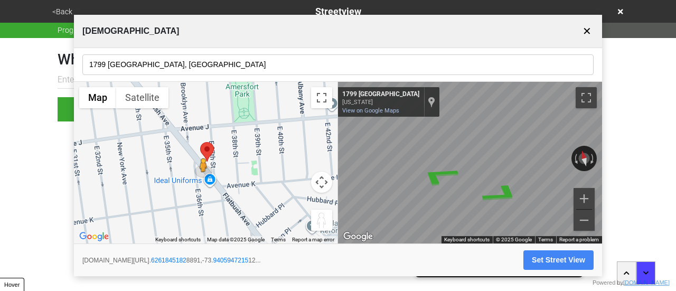
drag, startPoint x: 512, startPoint y: 157, endPoint x: 313, endPoint y: 139, distance: 200.0
click at [318, 139] on div "← Move left → Move right ↑ Move up ↓ Move down + Zoom in - Zoom out Home Jump l…" at bounding box center [338, 163] width 528 height 162
click at [508, 179] on icon "Go Southeast, Flatbush Ave" at bounding box center [510, 183] width 49 height 25
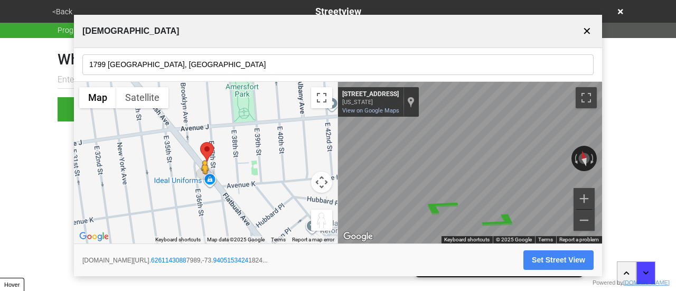
click at [508, 251] on div "Ammi Evangelical Baptist Church ✕ 1799 Flatbush Avenue, Brooklyn, NY, USA ← Mov…" at bounding box center [338, 146] width 528 height 262
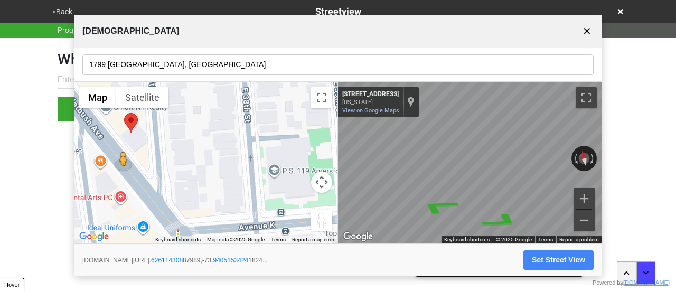
drag, startPoint x: 164, startPoint y: 151, endPoint x: 197, endPoint y: 186, distance: 48.3
click at [197, 186] on div "To activate drag with keyboard, press Alt + Enter. Once in keyboard drag state,…" at bounding box center [206, 163] width 264 height 162
click at [554, 263] on button "Set Street View" at bounding box center [559, 260] width 70 height 20
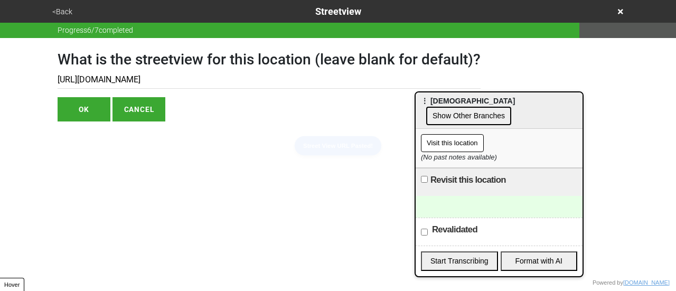
type input "https://www.google.com/maps/@40.62611430887989,-73.94051534241824,3a,75y,1.1378…"
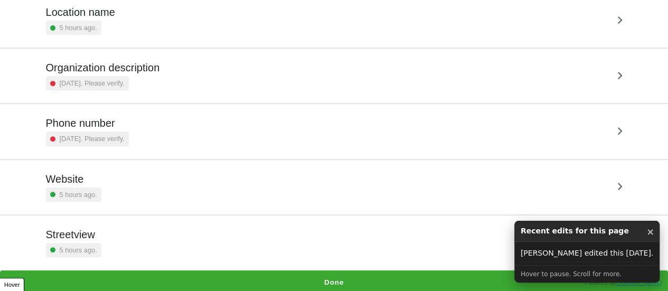
scroll to position [201, 0]
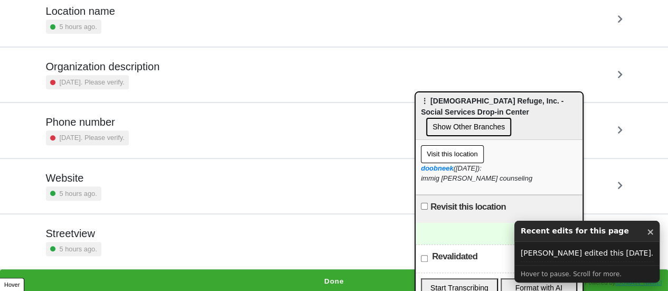
click at [116, 232] on div "Streetview 5 hours ago." at bounding box center [334, 241] width 577 height 29
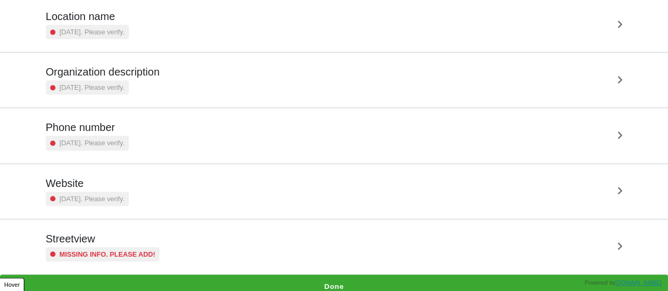
scroll to position [201, 0]
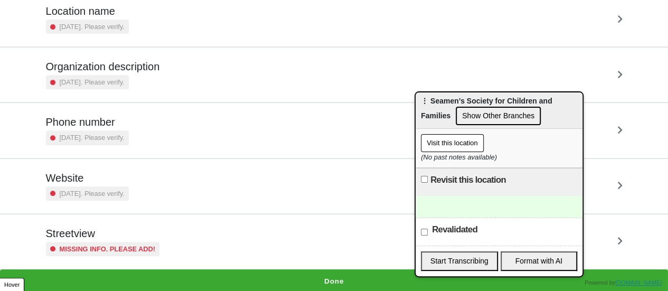
click at [138, 247] on small "Missing info. Please add!" at bounding box center [108, 249] width 96 height 10
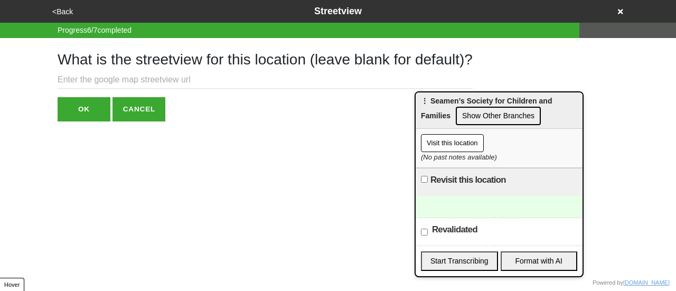
click at [129, 83] on input "text" at bounding box center [265, 79] width 415 height 17
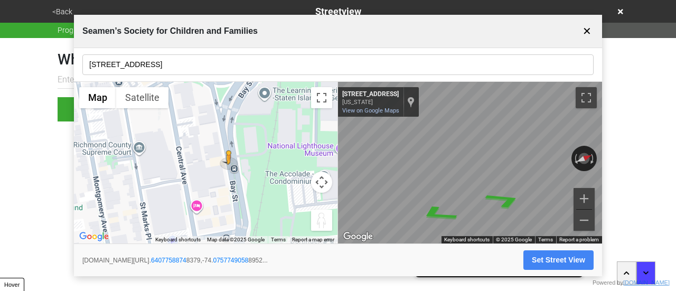
click at [302, 159] on div "← Move left → Move right ↑ Move up ↓ Move down + Zoom in - Zoom out Home Jump l…" at bounding box center [338, 163] width 528 height 162
drag, startPoint x: 560, startPoint y: 260, endPoint x: 554, endPoint y: 263, distance: 6.7
click at [559, 260] on button "Set Street View" at bounding box center [559, 260] width 70 height 20
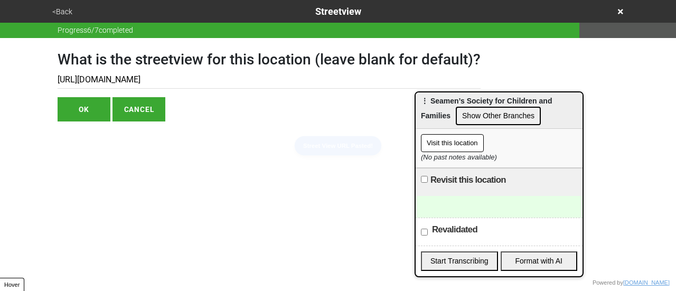
type input "[URL][DOMAIN_NAME]"
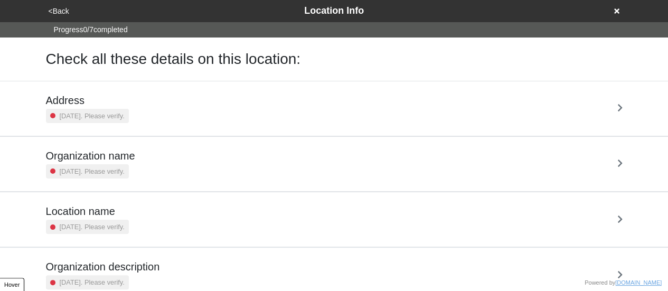
scroll to position [201, 0]
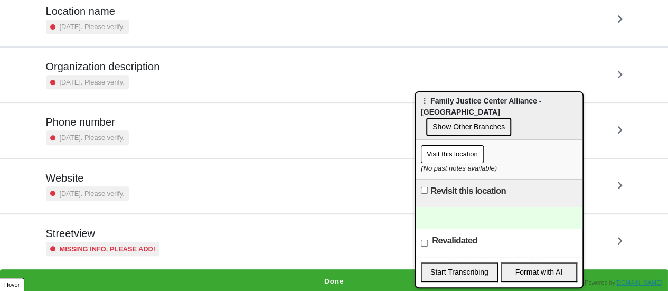
click at [107, 236] on h5 "Streetview" at bounding box center [103, 233] width 114 height 13
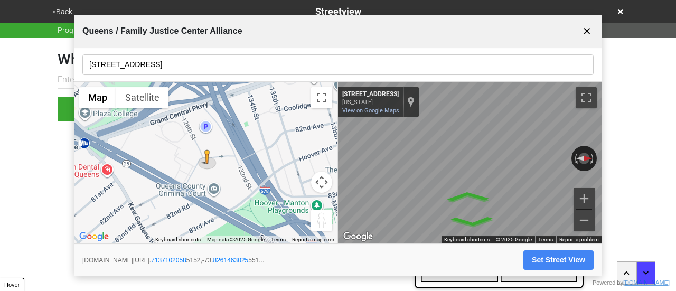
click at [149, 72] on input "126-2 82nd Ave" at bounding box center [337, 64] width 511 height 21
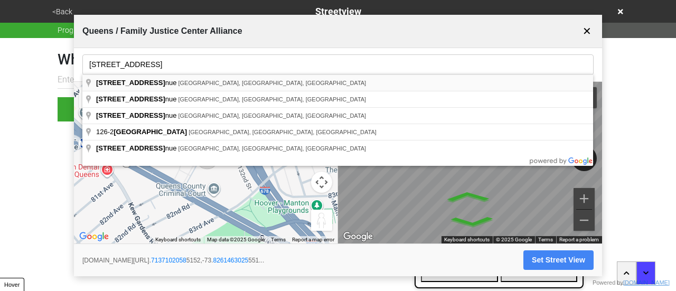
type input "126-2 82nd Avenue, Kew Gardens, NY, USA"
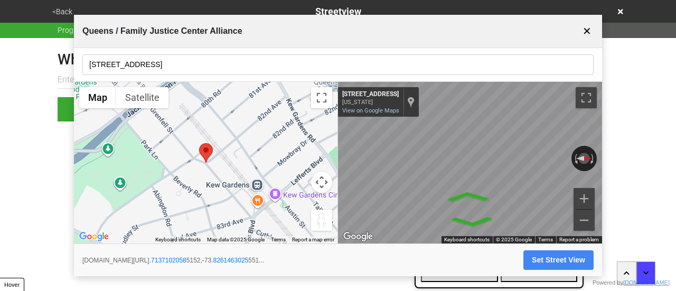
click at [593, 32] on button "✕" at bounding box center [587, 31] width 13 height 20
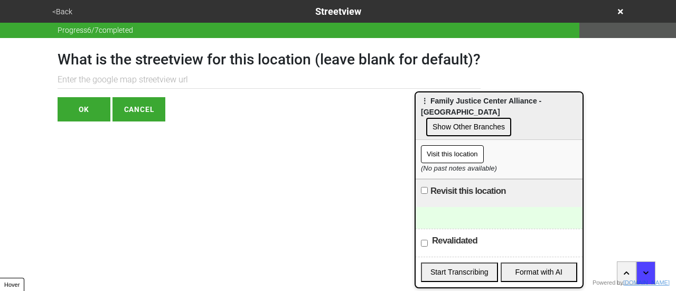
click at [62, 10] on button "<Back" at bounding box center [62, 12] width 26 height 12
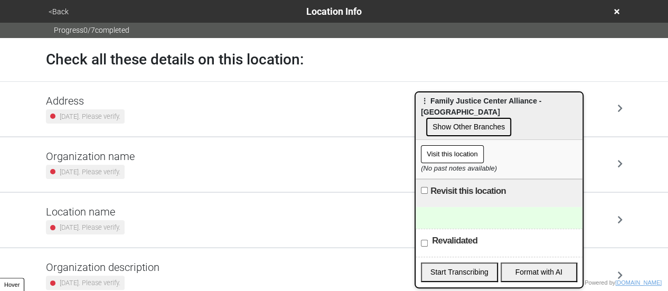
click at [125, 113] on div "2 years ago. Please verify." at bounding box center [85, 116] width 79 height 14
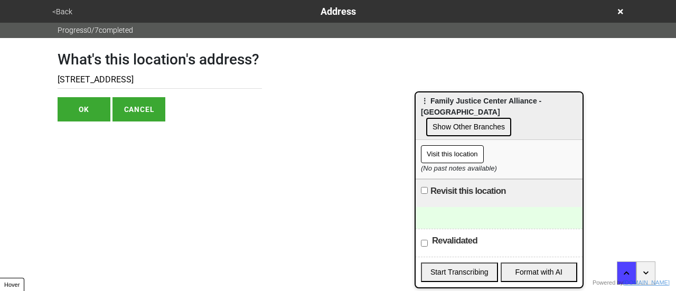
click at [97, 83] on input "126-2 82nd Ave" at bounding box center [160, 79] width 204 height 17
click at [64, 13] on button "<Back" at bounding box center [62, 12] width 26 height 12
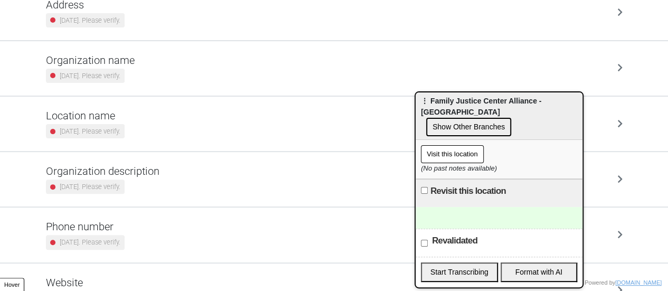
scroll to position [95, 0]
click at [100, 72] on small "[DATE]. Please verify." at bounding box center [90, 77] width 61 height 10
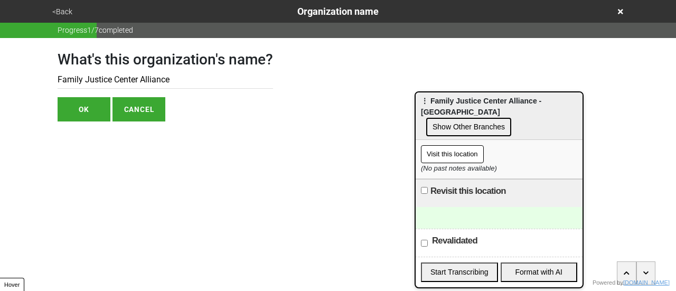
click at [108, 83] on input "Family Justice Center Alliance" at bounding box center [166, 79] width 216 height 17
click at [67, 10] on button "<Back" at bounding box center [62, 12] width 26 height 12
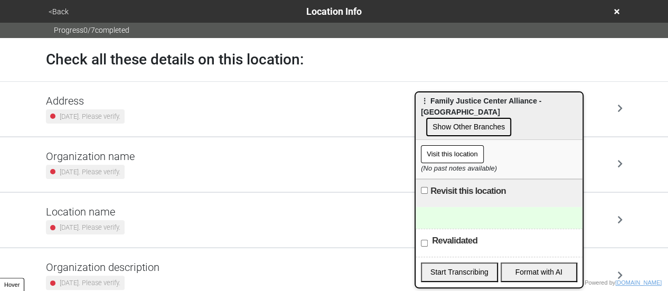
click at [99, 106] on h5 "Address" at bounding box center [85, 101] width 79 height 13
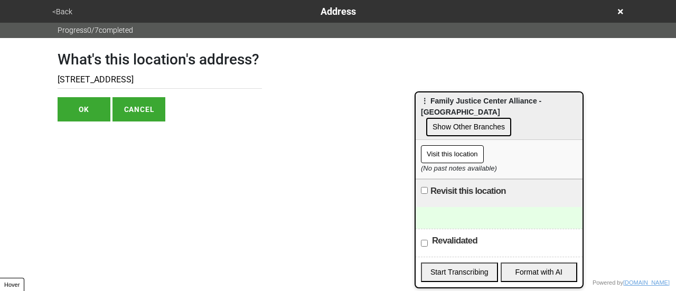
click at [73, 78] on input "126-2 82nd Ave" at bounding box center [160, 79] width 204 height 17
type input "126-02 82nd Ave"
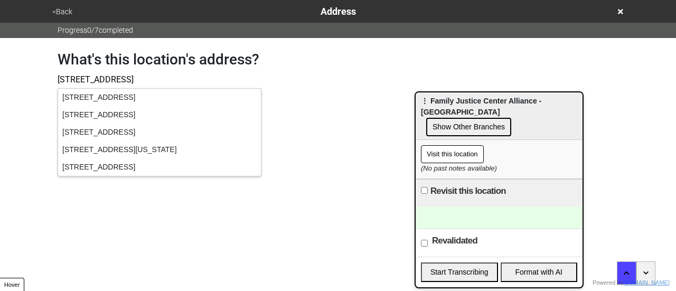
click at [42, 62] on div "What's this location's address? 126-02 82nd Ave OK CANCEL" at bounding box center [338, 79] width 602 height 83
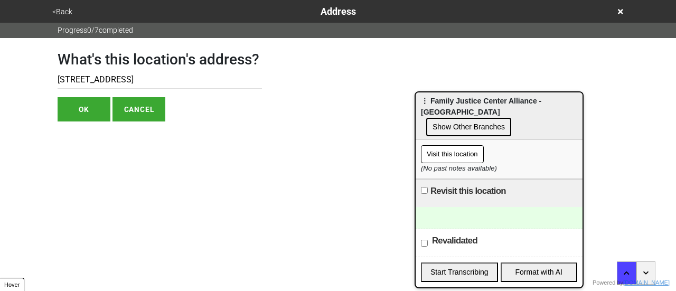
click at [76, 114] on button "OK" at bounding box center [84, 109] width 53 height 24
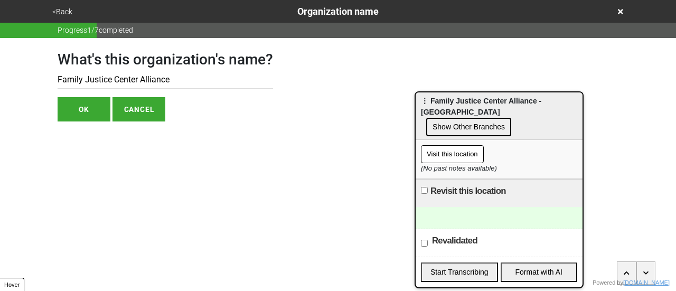
click at [65, 13] on button "<Back" at bounding box center [62, 12] width 26 height 12
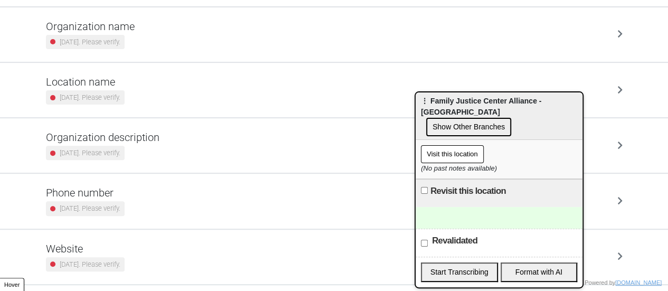
scroll to position [201, 0]
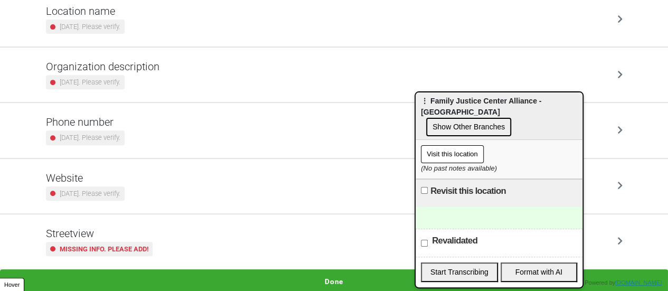
click at [111, 248] on small "Missing info. Please add!" at bounding box center [104, 249] width 89 height 10
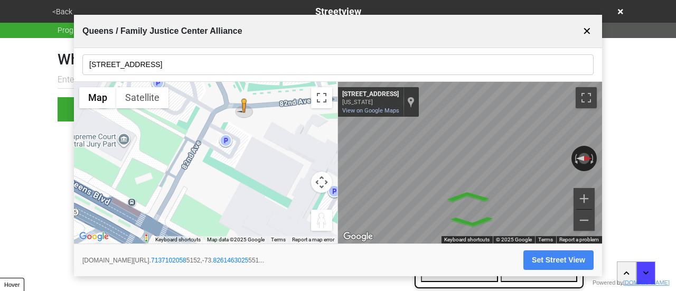
drag, startPoint x: 235, startPoint y: 158, endPoint x: 230, endPoint y: 210, distance: 52.5
click at [231, 211] on div "To activate drag with keyboard, press Alt + Enter. Once in keyboard drag state,…" at bounding box center [206, 163] width 264 height 162
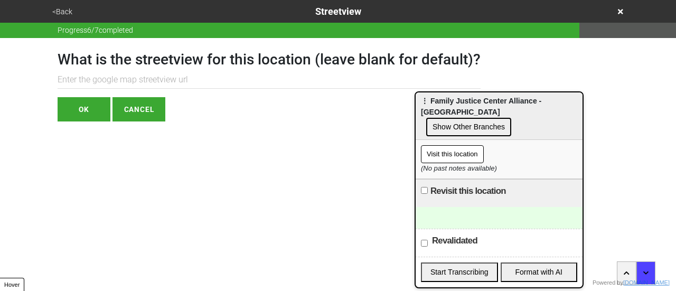
click at [61, 13] on button "<Back" at bounding box center [62, 12] width 26 height 12
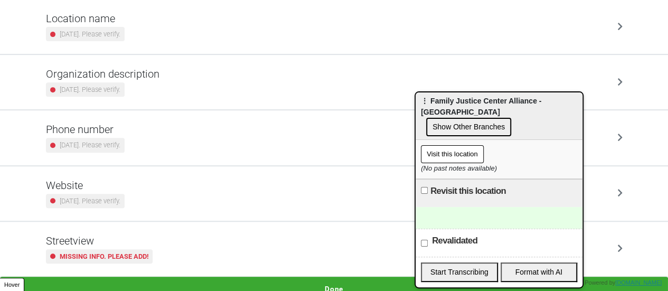
scroll to position [201, 0]
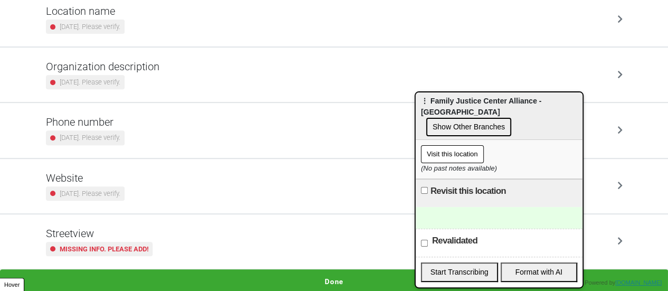
click at [142, 247] on small "Missing info. Please add!" at bounding box center [104, 249] width 89 height 10
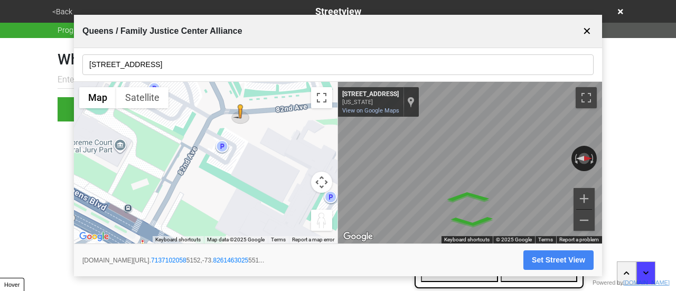
drag, startPoint x: 189, startPoint y: 136, endPoint x: 242, endPoint y: 135, distance: 52.8
click at [245, 167] on div "To activate drag with keyboard, press Alt + Enter. Once in keyboard drag state,…" at bounding box center [206, 163] width 264 height 162
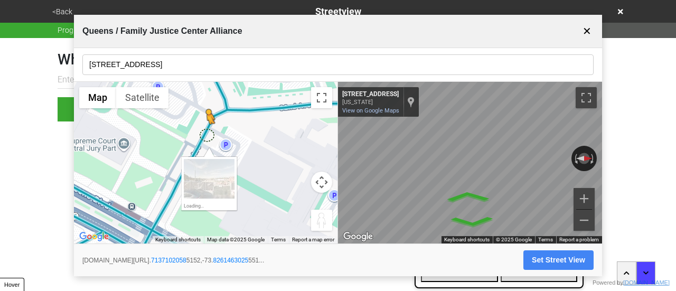
drag, startPoint x: 244, startPoint y: 114, endPoint x: 206, endPoint y: 136, distance: 44.3
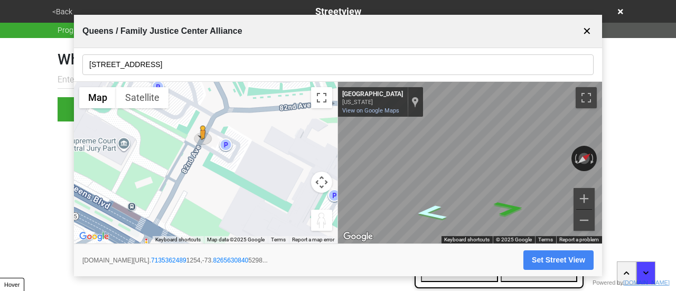
click at [426, 212] on icon "Go Southwest, 82nd Ave" at bounding box center [432, 212] width 58 height 22
click at [319, 113] on div "← Move left → Move right ↑ Move up ↓ Move down + Zoom in - Zoom out Home Jump l…" at bounding box center [338, 163] width 528 height 162
click at [306, 110] on div "← Move left → Move right ↑ Move up ↓ Move down + Zoom in - Zoom out Home Jump l…" at bounding box center [338, 163] width 528 height 162
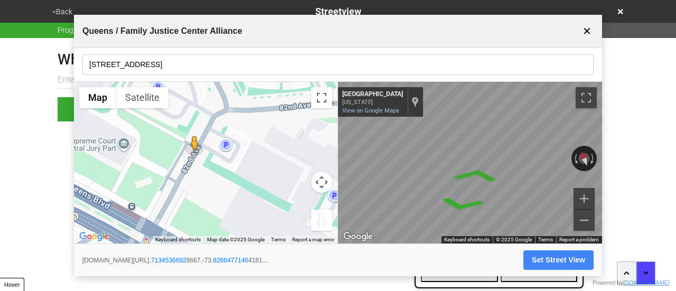
click at [288, 111] on div "← Move left → Move right ↑ Move up ↓ Move down + Zoom in - Zoom out Home Jump l…" at bounding box center [338, 163] width 528 height 162
click at [309, 150] on div "← Move left → Move right ↑ Move up ↓ Move down + Zoom in - Zoom out Home Jump l…" at bounding box center [338, 163] width 528 height 162
click at [540, 262] on button "Set Street View" at bounding box center [559, 260] width 70 height 20
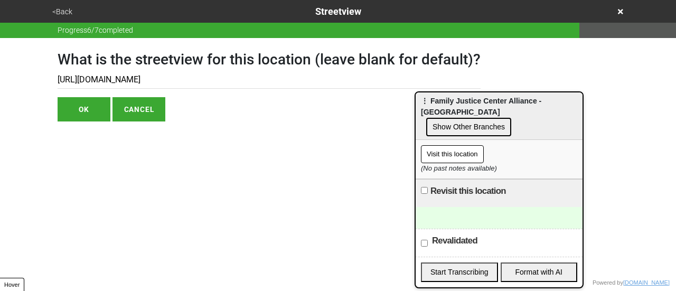
type input "https://www.google.com/maps/@40.71345368928667,-73.82664771464181,3a,75y,122.84…"
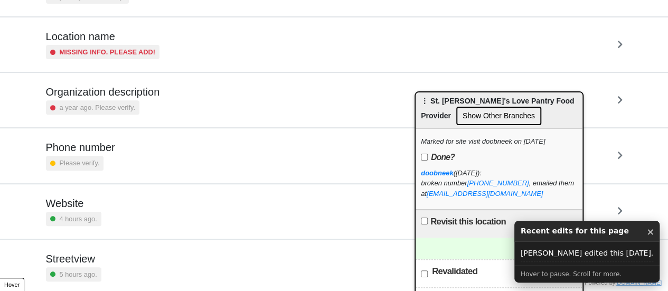
scroll to position [201, 0]
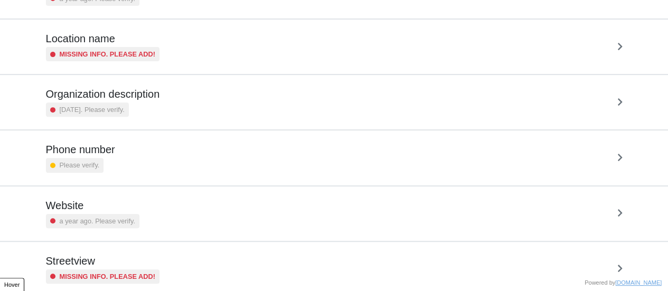
scroll to position [201, 0]
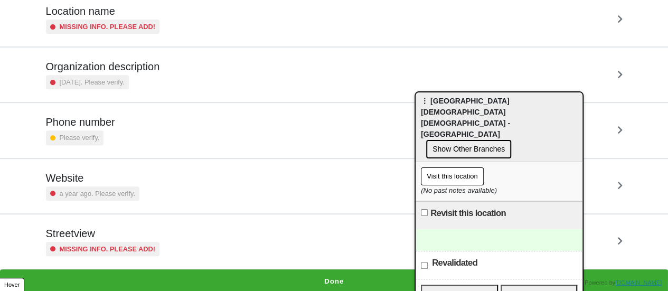
click at [106, 230] on h5 "Streetview" at bounding box center [103, 233] width 114 height 13
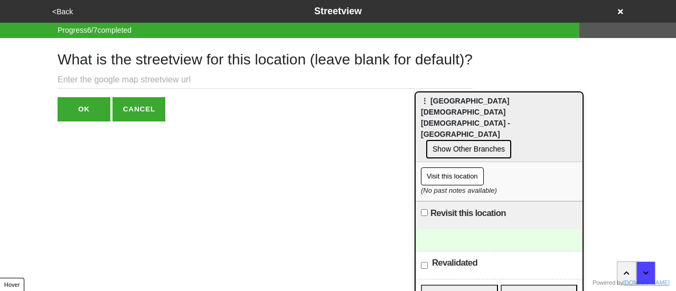
click at [108, 95] on div "What is the streetview for this location (leave blank for default)? OK CANCEL" at bounding box center [265, 79] width 415 height 83
click at [109, 81] on input "text" at bounding box center [265, 79] width 415 height 17
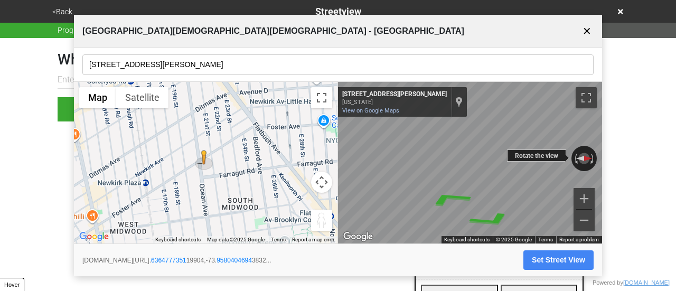
click at [527, 155] on div "← Move left → Move right ↑ Move up ↓ Move down + Zoom in - Zoom out 2007 Foster…" at bounding box center [470, 163] width 264 height 162
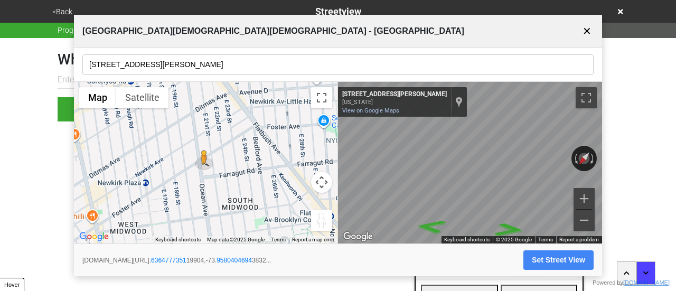
click at [556, 268] on button "Set Street View" at bounding box center [559, 260] width 70 height 20
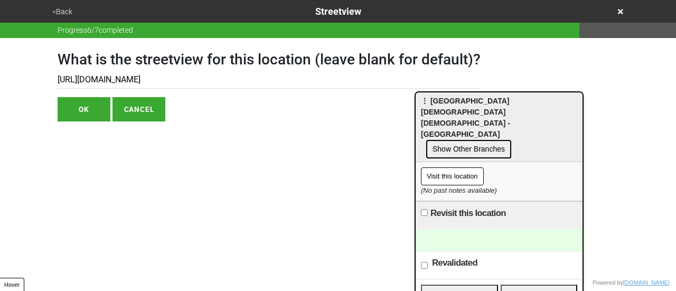
type input "https://www.google.com/maps/@40.636477735119904,-73.95804046943832,3a,75y,139.2…"
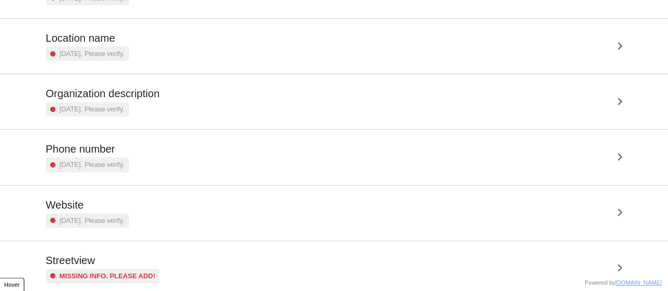
scroll to position [201, 0]
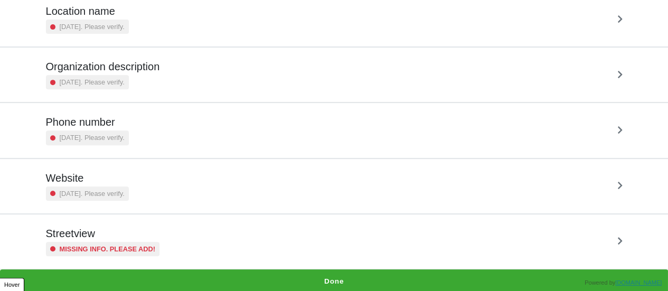
click at [125, 229] on h5 "Streetview" at bounding box center [103, 233] width 114 height 13
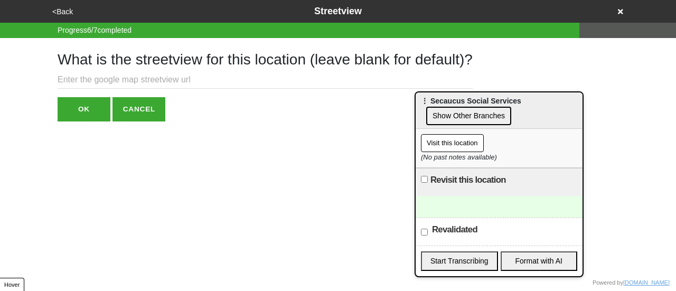
click at [125, 76] on input "text" at bounding box center [265, 79] width 415 height 17
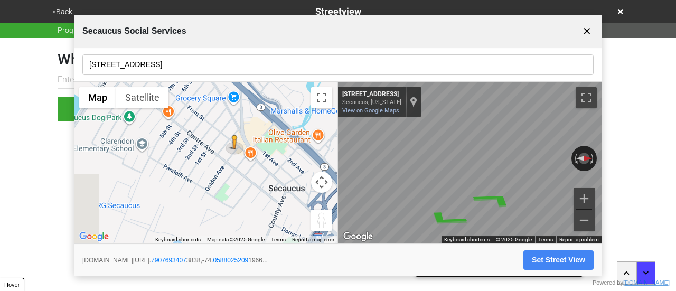
drag, startPoint x: 182, startPoint y: 155, endPoint x: 209, endPoint y: 136, distance: 33.1
click at [209, 136] on div "To activate drag with keyboard, press Alt + Enter. Once in keyboard drag state,…" at bounding box center [206, 163] width 264 height 162
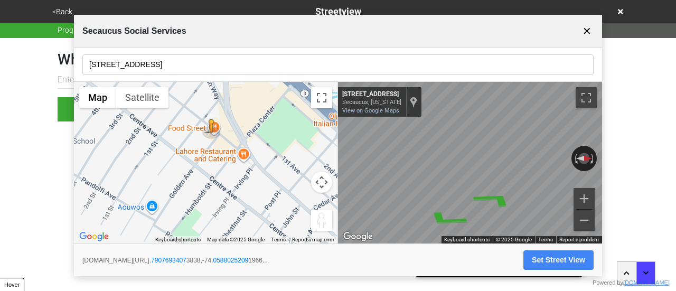
click at [163, 64] on input "[STREET_ADDRESS]" at bounding box center [337, 64] width 511 height 21
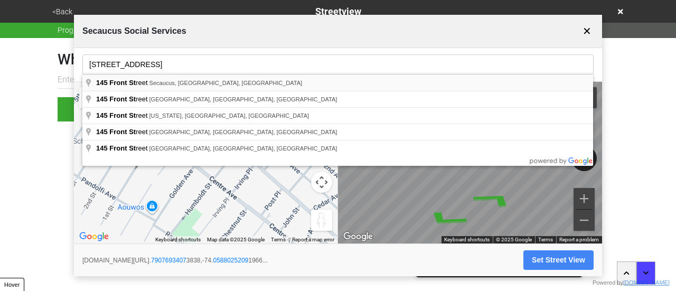
type input "[STREET_ADDRESS]"
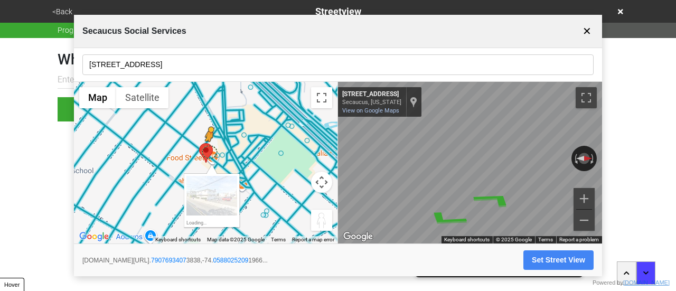
drag, startPoint x: 212, startPoint y: 155, endPoint x: 212, endPoint y: 150, distance: 5.3
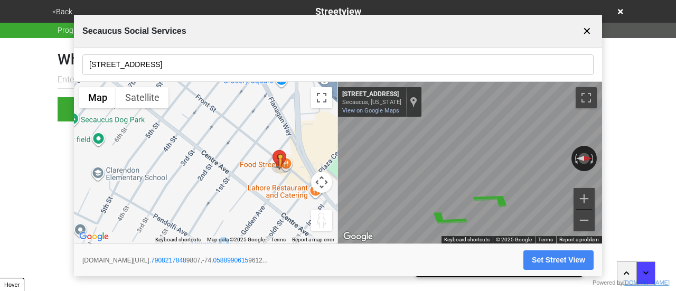
click at [365, 142] on div "← Move left → Move right ↑ Move up ↓ Move down + Zoom in - Zoom out Home Jump l…" at bounding box center [338, 163] width 528 height 162
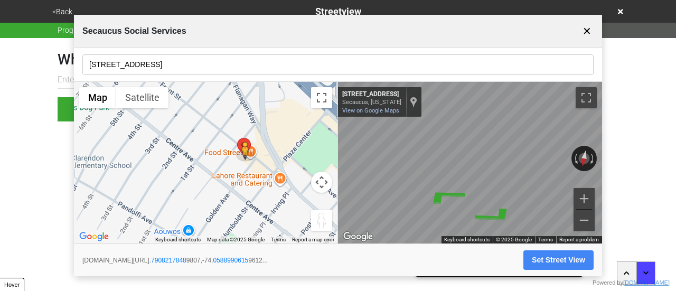
click at [366, 171] on div "Map" at bounding box center [470, 163] width 264 height 162
click at [541, 261] on button "Set Street View" at bounding box center [559, 260] width 70 height 20
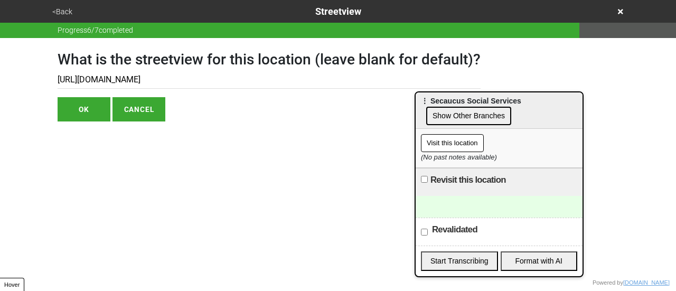
type input "[URL][DOMAIN_NAME]"
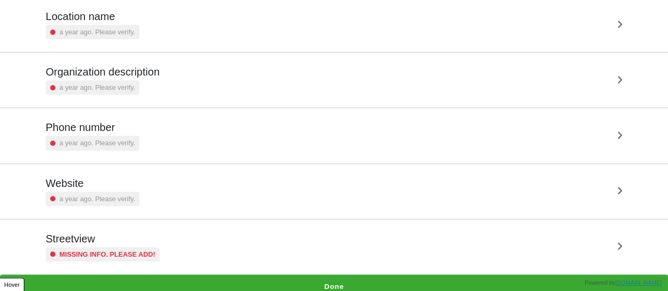
scroll to position [201, 0]
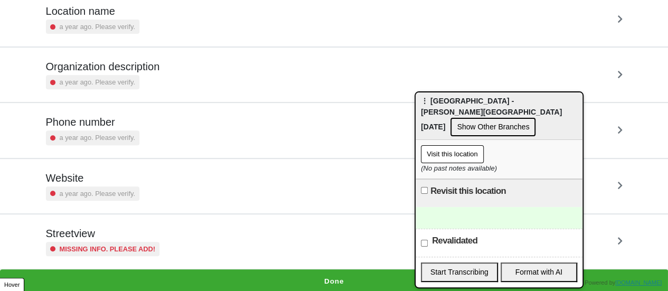
click at [141, 234] on h5 "Streetview" at bounding box center [103, 233] width 114 height 13
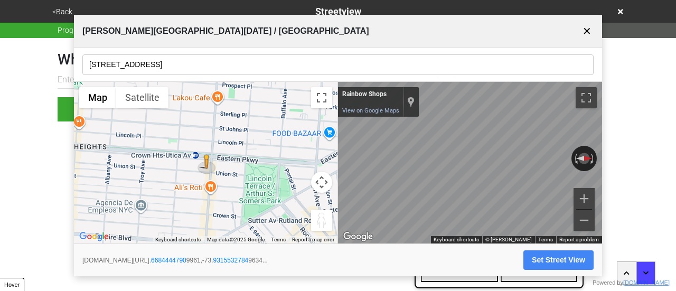
click at [150, 77] on div "[STREET_ADDRESS]" at bounding box center [338, 65] width 528 height 34
click at [163, 67] on input "[STREET_ADDRESS]" at bounding box center [337, 64] width 511 height 21
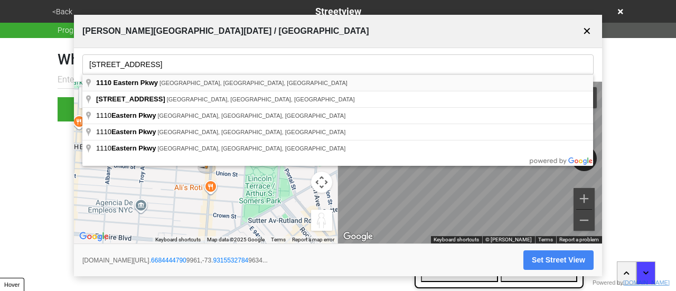
type input "[STREET_ADDRESS]"
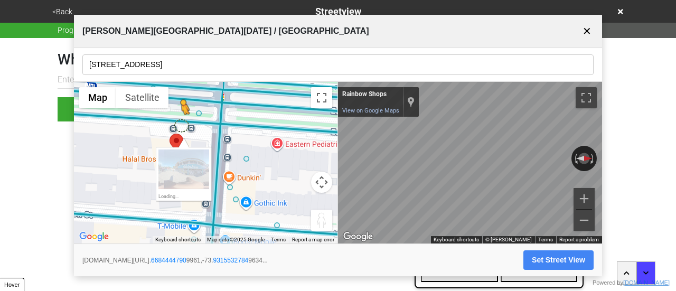
drag, startPoint x: 178, startPoint y: 144, endPoint x: 179, endPoint y: 126, distance: 18.6
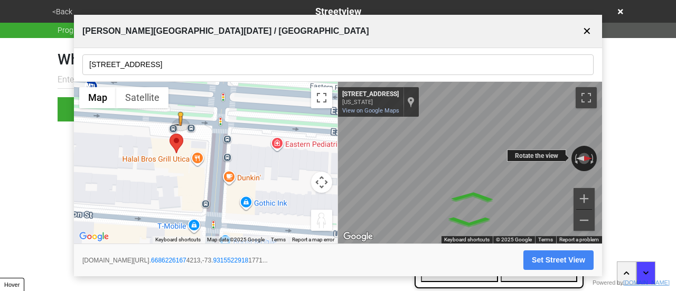
click at [368, 144] on div "← Move left → Move right ↑ Move up ↓ Move down + Zoom in - Zoom out [STREET_ADD…" at bounding box center [470, 163] width 264 height 162
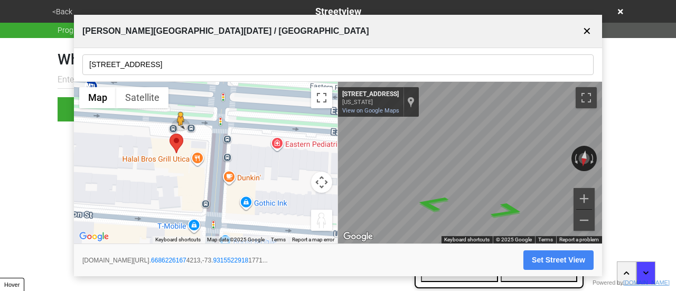
drag, startPoint x: 534, startPoint y: 158, endPoint x: 331, endPoint y: 147, distance: 203.1
click at [329, 153] on div "← Move left → Move right ↑ Move up ↓ Move down + Zoom in - Zoom out Home Jump l…" at bounding box center [338, 163] width 528 height 162
click at [135, 61] on input "1110 Eastern Pkwy, Brooklyn, NY, USA" at bounding box center [337, 64] width 511 height 21
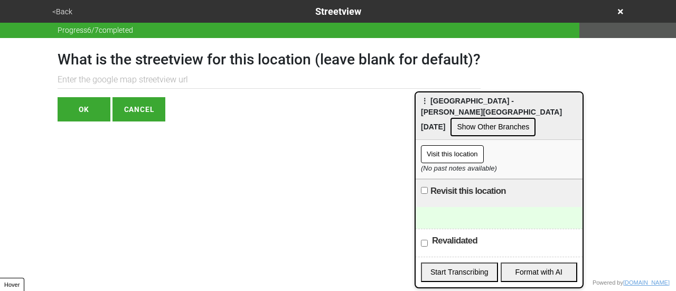
click at [97, 83] on input "text" at bounding box center [269, 79] width 423 height 17
click at [66, 13] on button "<Back" at bounding box center [62, 12] width 26 height 12
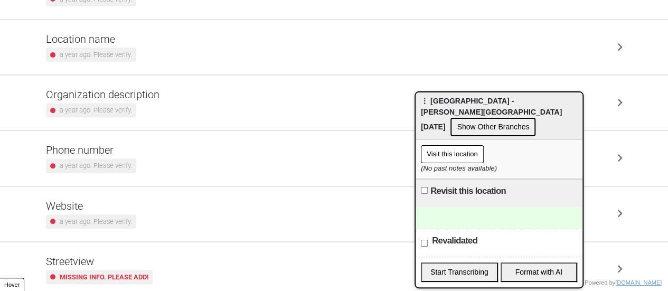
scroll to position [201, 0]
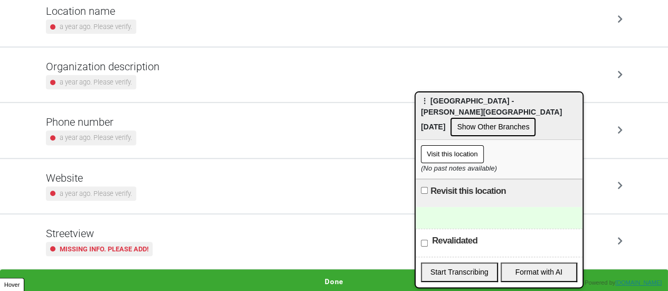
click at [110, 238] on div "Streetview Missing info. Please add!" at bounding box center [99, 241] width 107 height 29
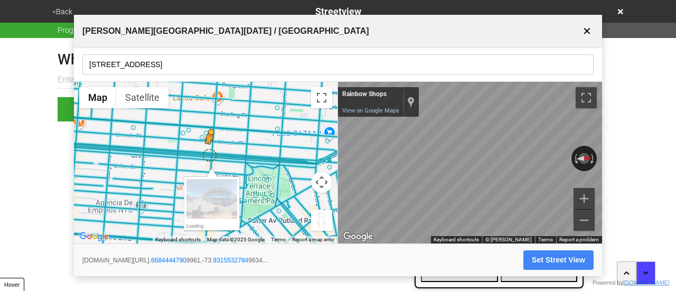
drag, startPoint x: 203, startPoint y: 165, endPoint x: 205, endPoint y: 157, distance: 8.2
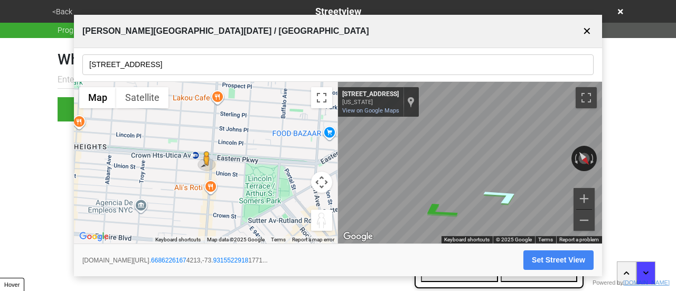
click at [500, 192] on icon "Go West, Eastern Pkwy" at bounding box center [503, 196] width 74 height 26
click at [542, 254] on button "Set Street View" at bounding box center [559, 260] width 70 height 20
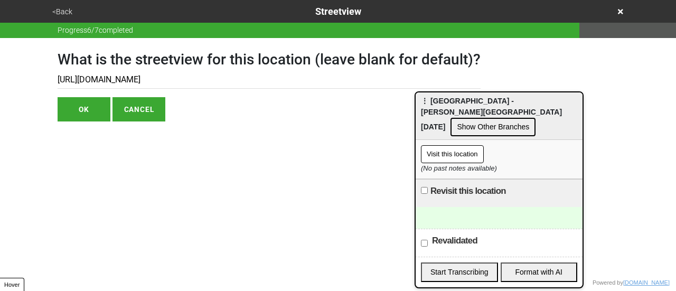
type input "https://www.google.com/maps/@40.66862629496155,-73.93166082643681,3a,75y,192.08…"
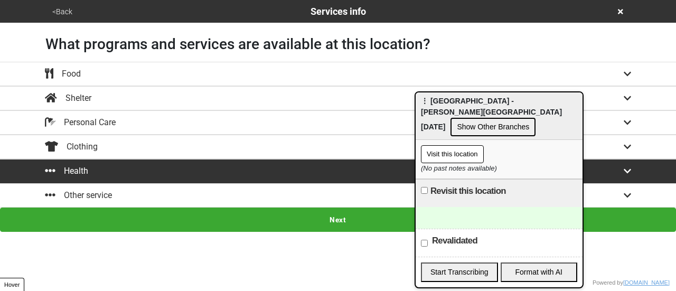
click at [68, 12] on button "<Back" at bounding box center [62, 12] width 26 height 12
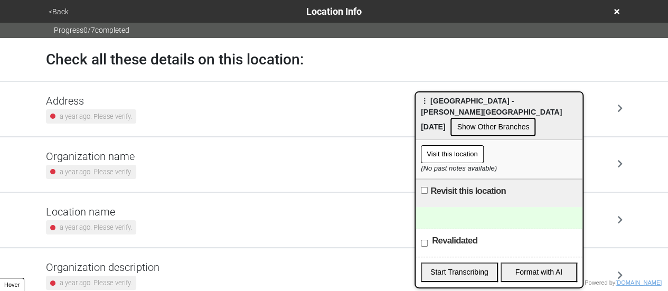
scroll to position [53, 0]
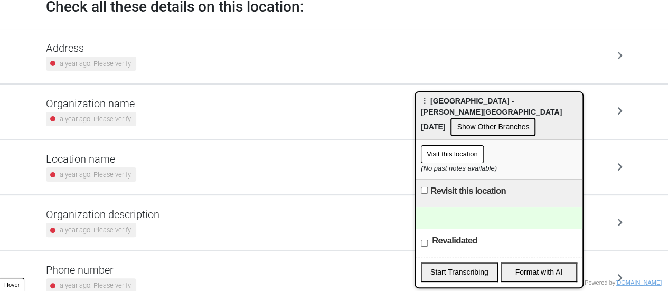
click at [98, 163] on h5 "Location name" at bounding box center [91, 159] width 90 height 13
click at [98, 163] on html "<Back Location Info Progress 0 / 7 completed Check all these details on this lo…" at bounding box center [334, 194] width 668 height 494
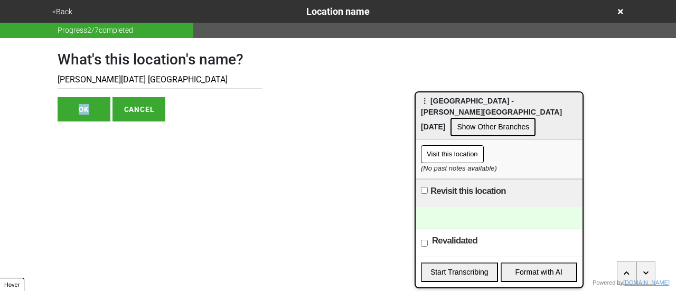
click at [72, 13] on button "<Back" at bounding box center [62, 12] width 26 height 12
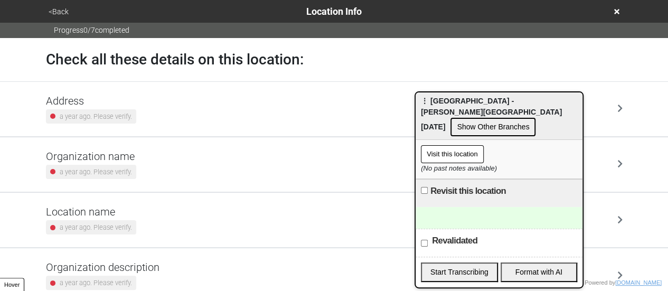
click at [94, 160] on h5 "Organization name" at bounding box center [91, 156] width 90 height 13
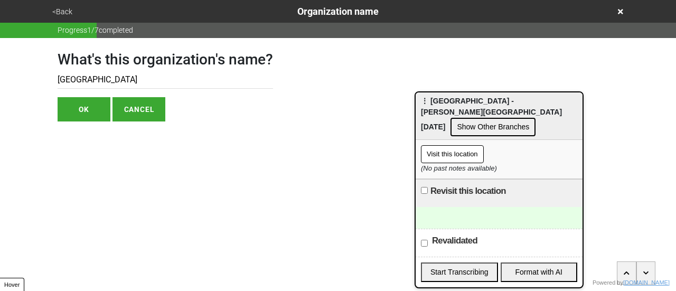
click at [197, 81] on input "Kingsbrook Jewish Medical Center" at bounding box center [166, 79] width 216 height 17
click at [228, 81] on input "Kingsbrook Jewish Medical Center - One Broooklyn Health" at bounding box center [166, 79] width 216 height 17
type input "Kingsbrook Jewish Medical Center - One Brooklyn Health"
click at [68, 106] on button "OK" at bounding box center [84, 109] width 53 height 24
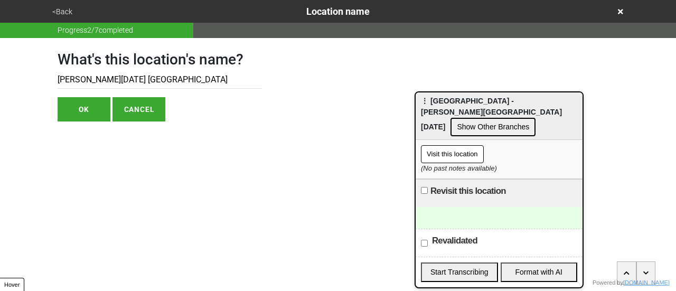
click at [73, 107] on button "OK" at bounding box center [84, 109] width 53 height 24
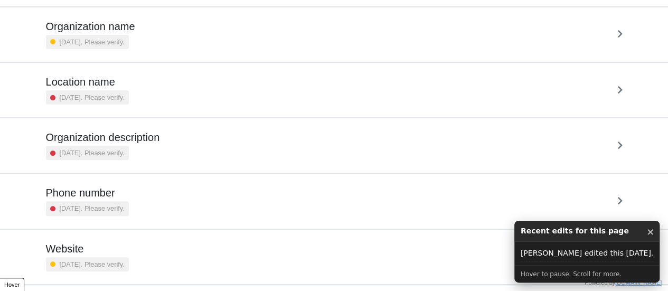
scroll to position [201, 0]
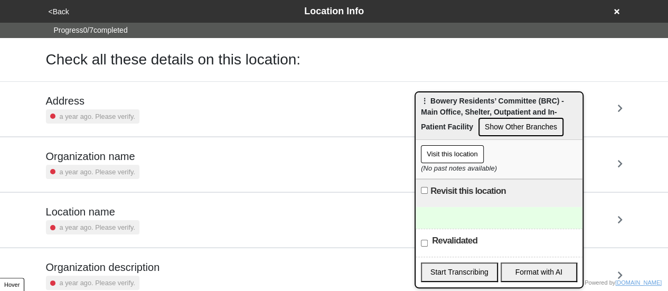
click at [106, 97] on h5 "Address" at bounding box center [93, 101] width 94 height 13
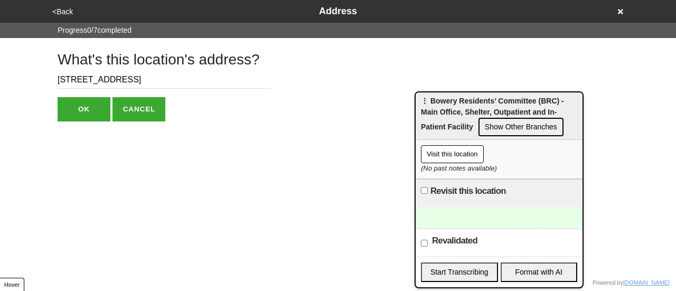
drag, startPoint x: 105, startPoint y: 79, endPoint x: 110, endPoint y: 78, distance: 5.4
click at [110, 78] on input "127-131 West 25th St" at bounding box center [164, 79] width 213 height 17
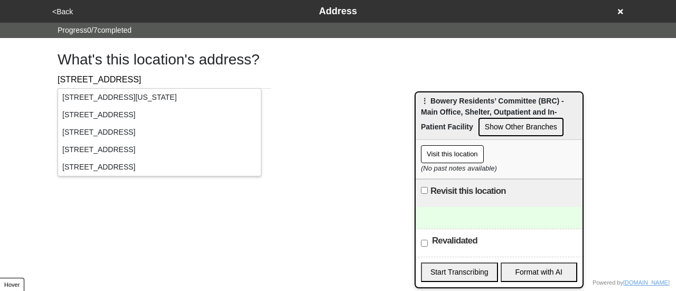
type input "127-131 W 25th St"
click at [7, 83] on div "<Back Address Progress 0 / 7 completed What's this location's address? 127-131 …" at bounding box center [338, 61] width 676 height 122
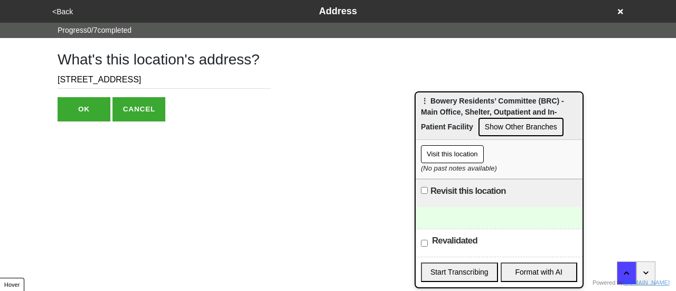
click at [83, 115] on button "OK" at bounding box center [84, 109] width 53 height 24
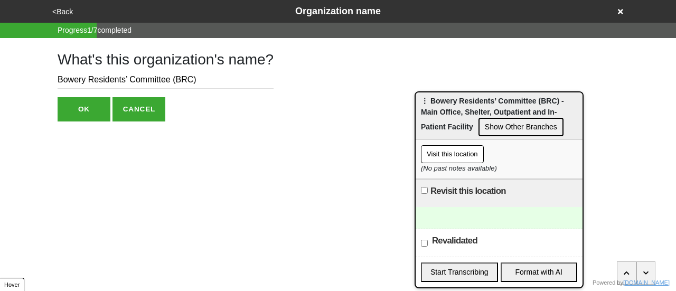
click at [63, 12] on button "<Back" at bounding box center [62, 12] width 27 height 12
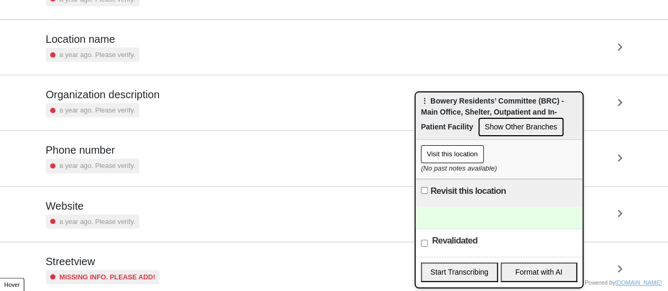
scroll to position [201, 0]
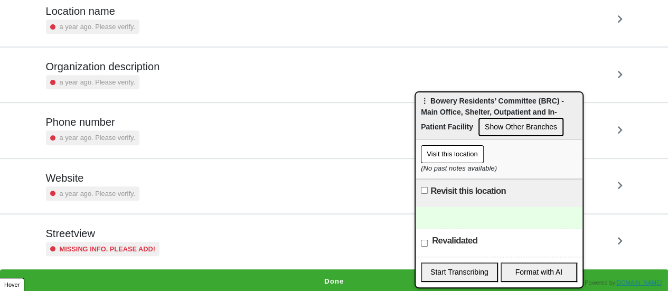
click at [116, 231] on h5 "Streetview" at bounding box center [103, 233] width 114 height 13
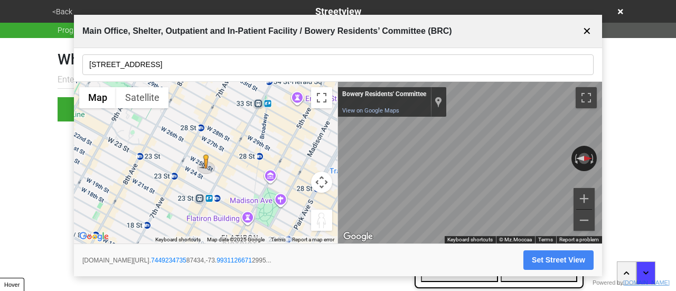
click at [155, 63] on input "127-131 W 25th St" at bounding box center [337, 64] width 511 height 21
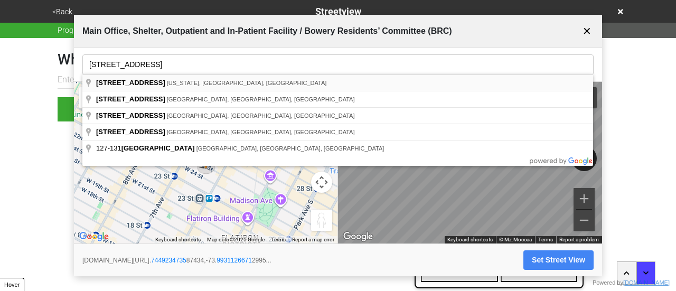
type input "127-131 West 25th Street, New York, NY, USA"
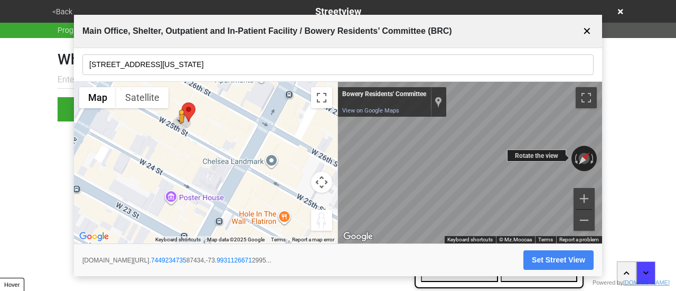
click at [361, 139] on div "← Move left → Move right ↑ Move up ↓ Move down + Zoom in - Zoom out Bowery Resi…" at bounding box center [470, 163] width 264 height 162
drag, startPoint x: 509, startPoint y: 156, endPoint x: 297, endPoint y: 144, distance: 212.2
click at [285, 143] on div "← Move left → Move right ↑ Move up ↓ Move down + Zoom in - Zoom out Home Jump l…" at bounding box center [338, 163] width 528 height 162
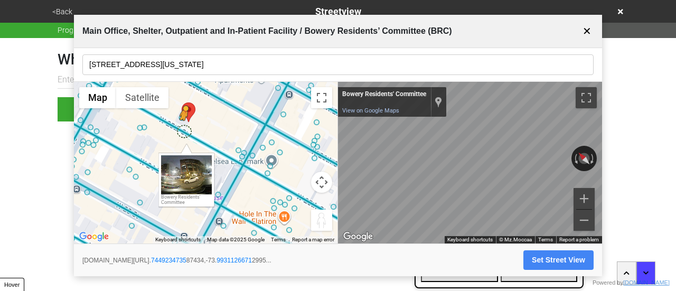
drag, startPoint x: 182, startPoint y: 121, endPoint x: 190, endPoint y: 136, distance: 17.0
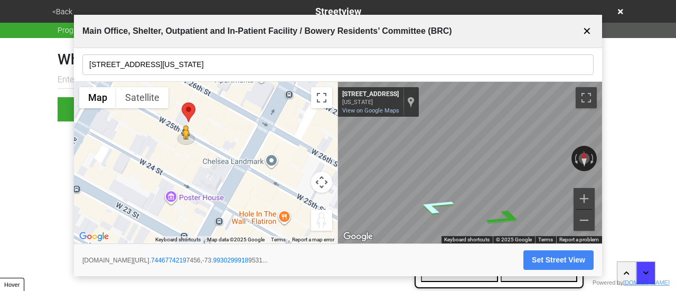
click at [449, 185] on div "Map" at bounding box center [470, 163] width 264 height 162
click at [545, 260] on button "Set Street View" at bounding box center [559, 260] width 70 height 20
type input "https://www.google.com/maps/@40.74467742197456,-73.99302999189531,3a,75y,26.585…"
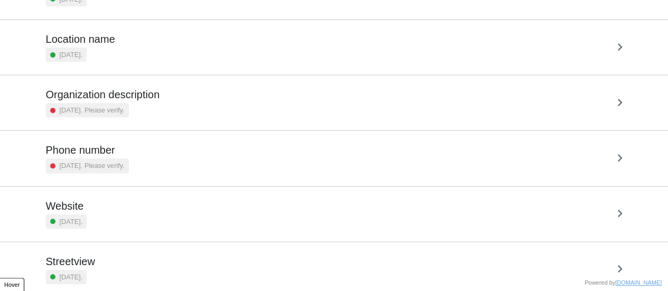
scroll to position [201, 0]
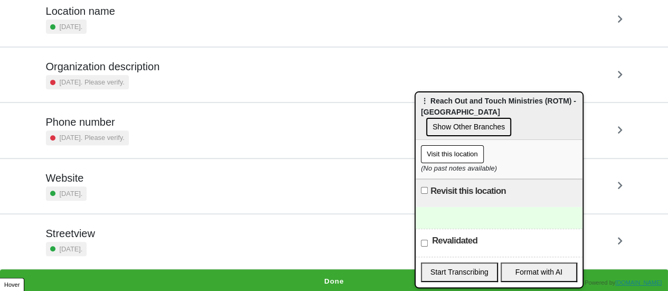
click at [90, 238] on div "Streetview [DATE]." at bounding box center [70, 241] width 49 height 29
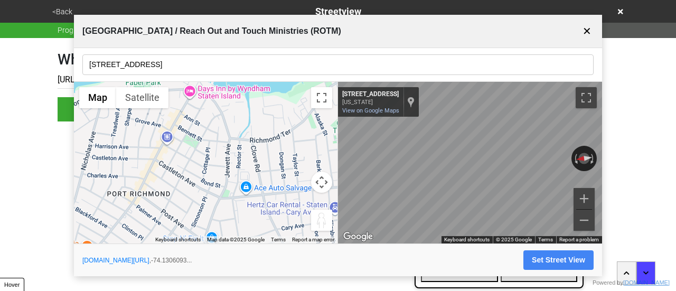
click at [49, 35] on div at bounding box center [290, 30] width 580 height 15
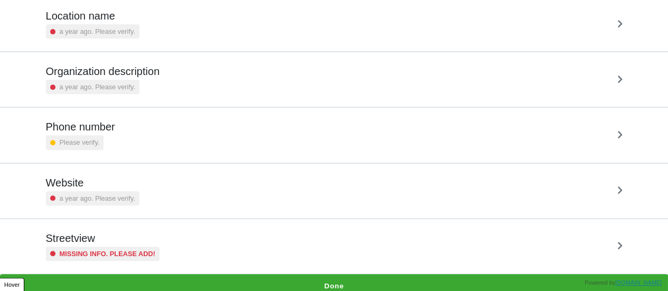
scroll to position [201, 0]
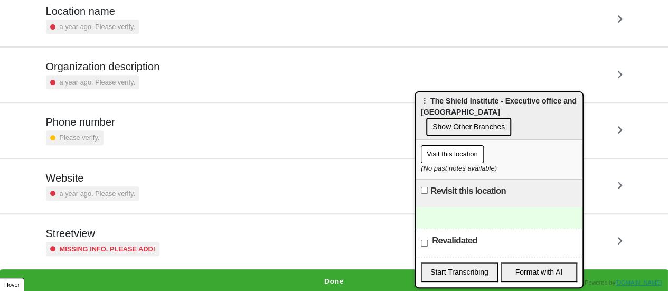
click at [125, 227] on h5 "Streetview" at bounding box center [103, 233] width 114 height 13
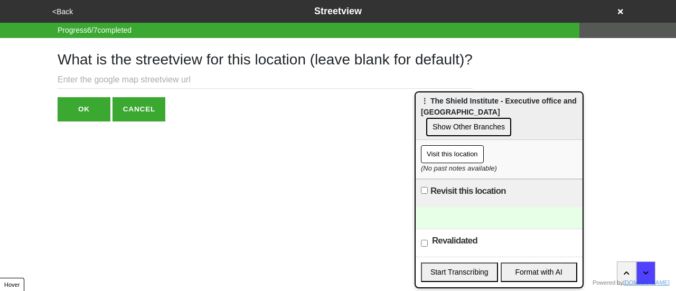
click at [160, 77] on input "text" at bounding box center [265, 79] width 415 height 17
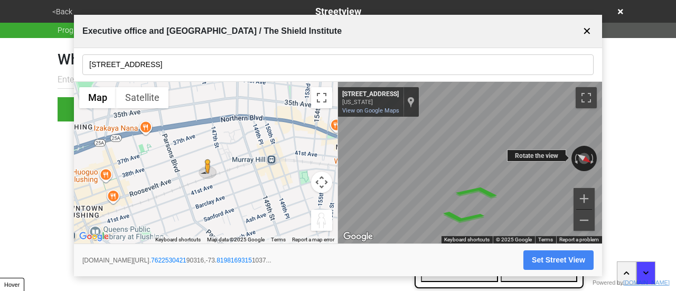
click at [533, 158] on div "← Move left → Move right ↑ Move up ↓ Move down + Zoom in - Zoom out 144-64 Roos…" at bounding box center [470, 163] width 264 height 162
click at [141, 62] on input "144-61 Roosevelt Ave" at bounding box center [337, 64] width 511 height 21
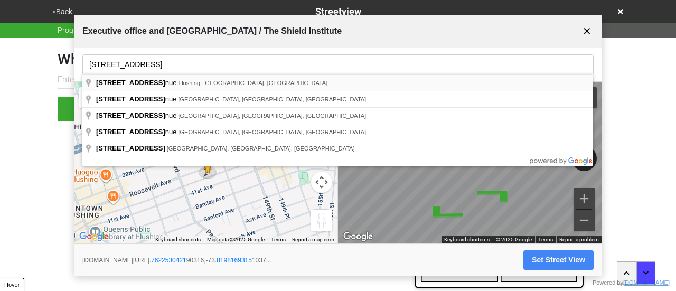
type input "144-61 Roosevelt Avenue, Flushing, NY, USA"
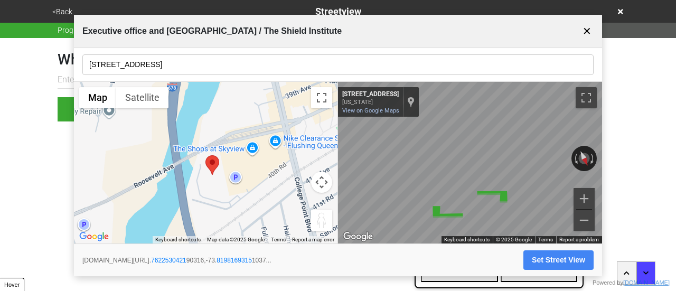
drag, startPoint x: 174, startPoint y: 63, endPoint x: 122, endPoint y: 58, distance: 53.1
click at [53, 58] on body "<Back Streetview Progress 6 / 7 completed What is the streetview for this locat…" at bounding box center [338, 61] width 676 height 122
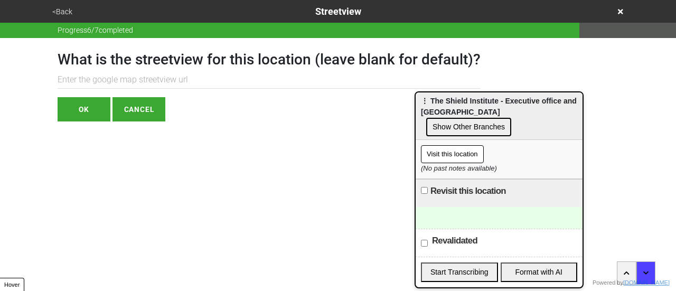
click at [68, 14] on button "<Back" at bounding box center [62, 12] width 26 height 12
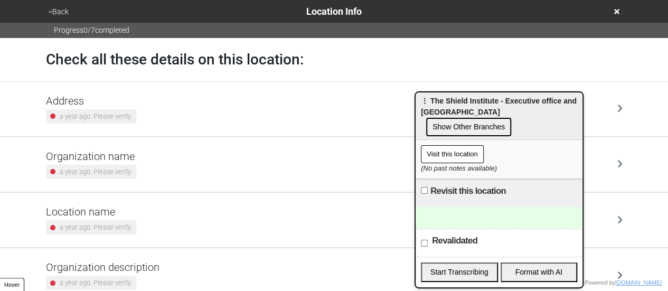
click at [105, 104] on h5 "Address" at bounding box center [91, 101] width 90 height 13
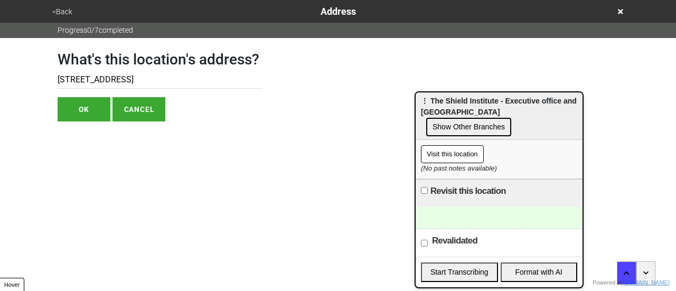
click at [59, 10] on button "<Back" at bounding box center [62, 12] width 26 height 12
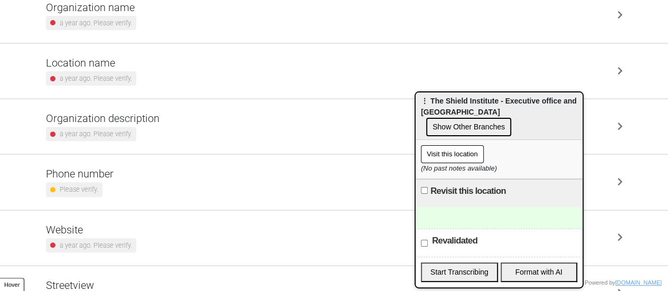
scroll to position [95, 0]
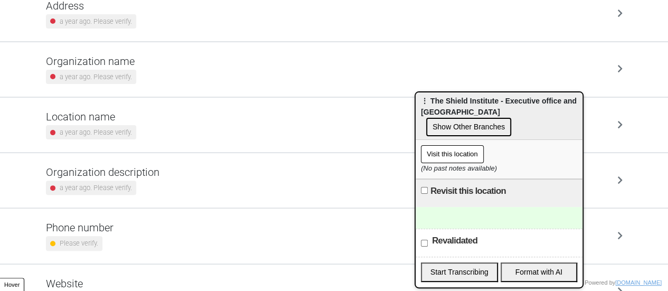
click at [102, 70] on div "a year ago. Please verify." at bounding box center [91, 77] width 90 height 14
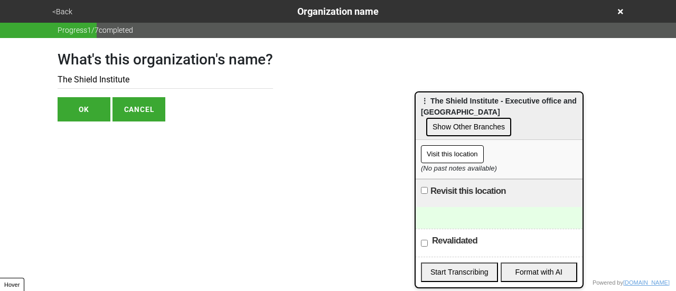
click at [89, 80] on input "The Shield Institute" at bounding box center [166, 79] width 216 height 17
click at [63, 10] on button "<Back" at bounding box center [62, 12] width 26 height 12
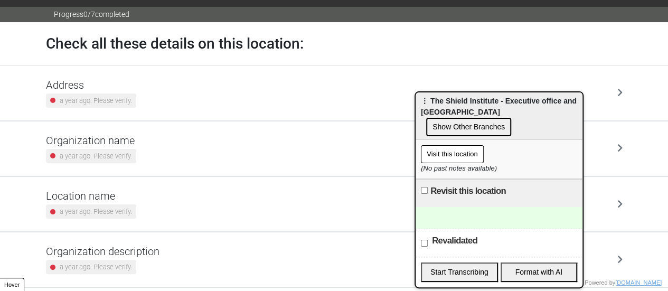
scroll to position [201, 0]
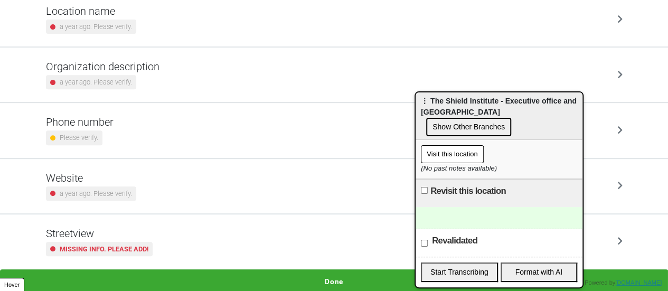
click at [129, 247] on small "Missing info. Please add!" at bounding box center [104, 249] width 89 height 10
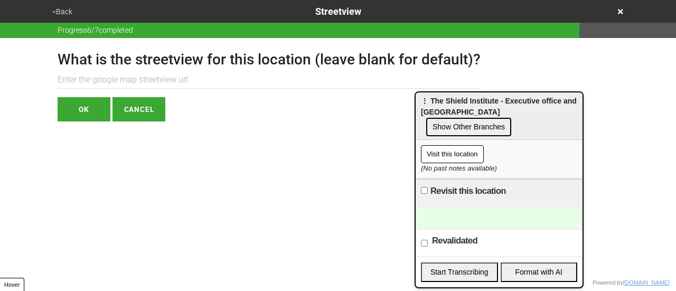
drag, startPoint x: 142, startPoint y: 71, endPoint x: 128, endPoint y: 80, distance: 17.1
paste input "https://www.google.com/maps/@40.762253,-73.8198169,3a,16.4y,324.62h,91.52t/data…"
type input "https://www.google.com/maps/@40.762253,-73.8198169,3a,16.4y,324.62h,91.52t/data…"
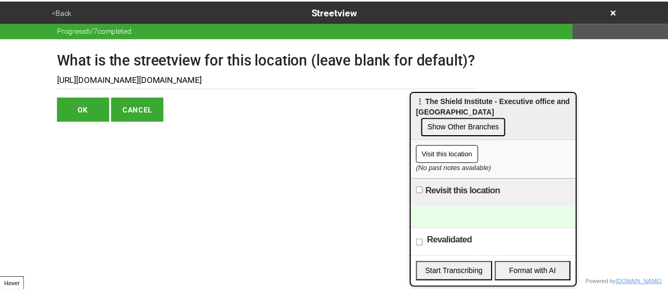
scroll to position [0, 0]
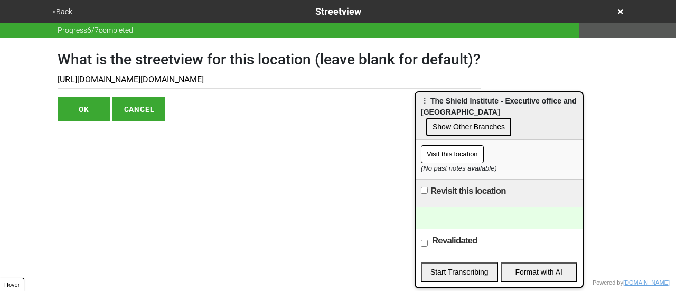
click at [95, 107] on button "OK" at bounding box center [84, 109] width 53 height 24
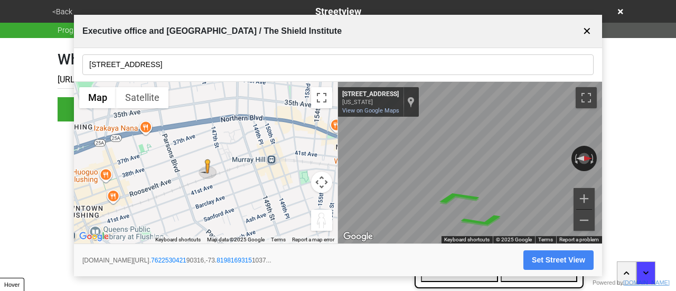
click at [587, 34] on button "✕" at bounding box center [587, 31] width 13 height 20
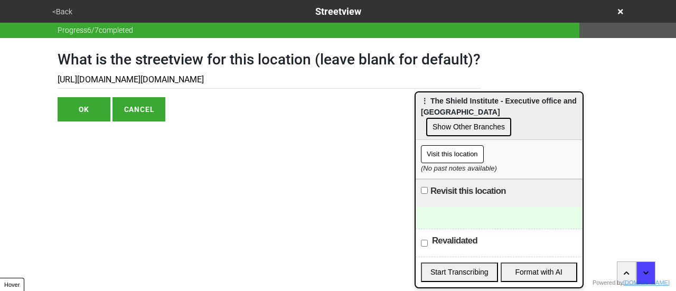
click at [75, 109] on button "OK" at bounding box center [84, 109] width 53 height 24
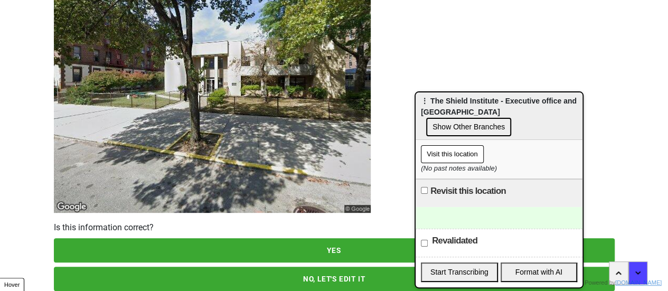
scroll to position [152, 0]
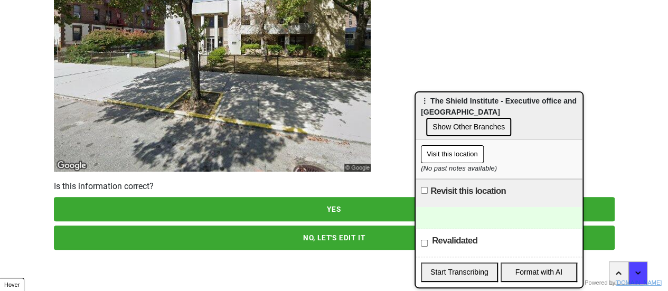
click at [245, 211] on button "YES" at bounding box center [334, 209] width 561 height 24
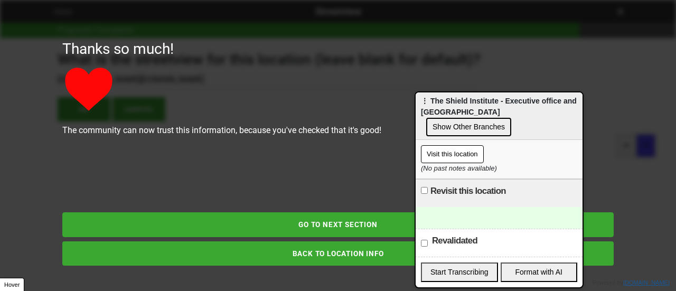
click at [242, 225] on button "GO TO NEXT SECTION" at bounding box center [338, 224] width 552 height 24
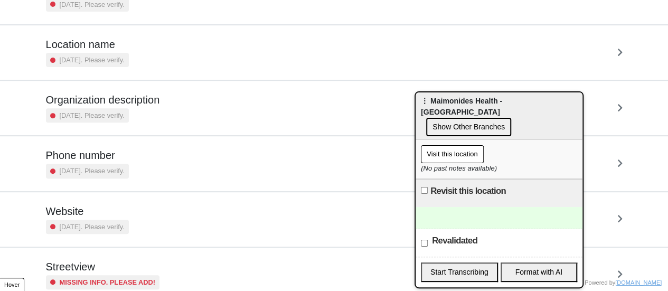
scroll to position [201, 0]
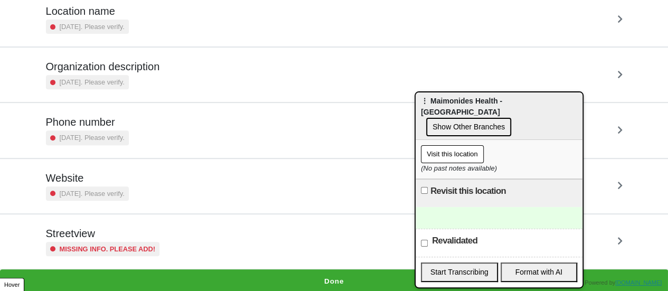
click at [107, 244] on small "Missing info. Please add!" at bounding box center [108, 249] width 96 height 10
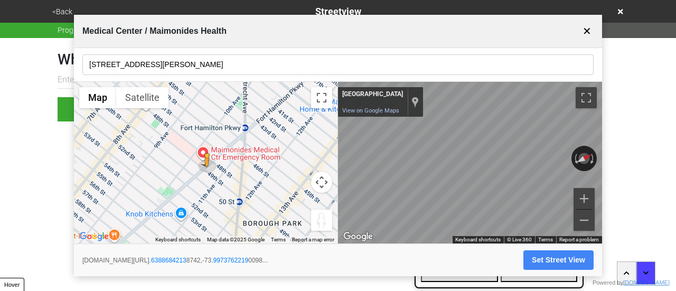
click at [209, 148] on div "← Move left → Move right ↑ Move up ↓ Move down + Zoom in - Zoom out Home Jump l…" at bounding box center [338, 163] width 528 height 162
click at [306, 136] on div "← Move left → Move right ↑ Move up ↓ Move down + Zoom in - Zoom out Home Jump l…" at bounding box center [338, 163] width 528 height 162
click at [293, 129] on div "← Move left → Move right ↑ Move up ↓ Move down + Zoom in - Zoom out Home Jump l…" at bounding box center [338, 163] width 528 height 162
click at [358, 111] on div "← Move left → Move right ↑ Move up ↓ Move down + Zoom in - Zoom out [GEOGRAPHIC…" at bounding box center [470, 163] width 264 height 162
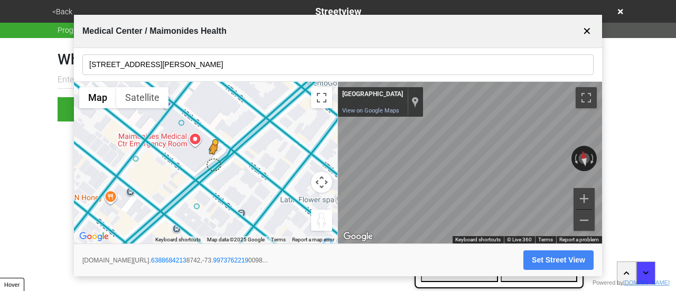
drag, startPoint x: 210, startPoint y: 155, endPoint x: 212, endPoint y: 169, distance: 14.4
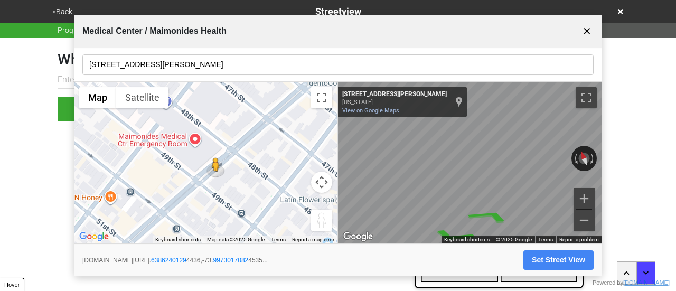
click at [318, 260] on div "Medical Center / Maimonides Health ✕ [STREET_ADDRESS][PERSON_NAME] ← Move left …" at bounding box center [338, 146] width 528 height 262
click at [582, 247] on div "Medical Center / Maimonides Health ✕ [STREET_ADDRESS][PERSON_NAME] ← Move left …" at bounding box center [338, 146] width 528 height 262
click at [603, 164] on html "<Back Streetview Progress 6 / 7 completed What is the streetview for this locat…" at bounding box center [338, 82] width 676 height 164
click at [558, 263] on button "Set Street View" at bounding box center [559, 260] width 70 height 20
type input "[URL][DOMAIN_NAME]"
